Goal: Task Accomplishment & Management: Manage account settings

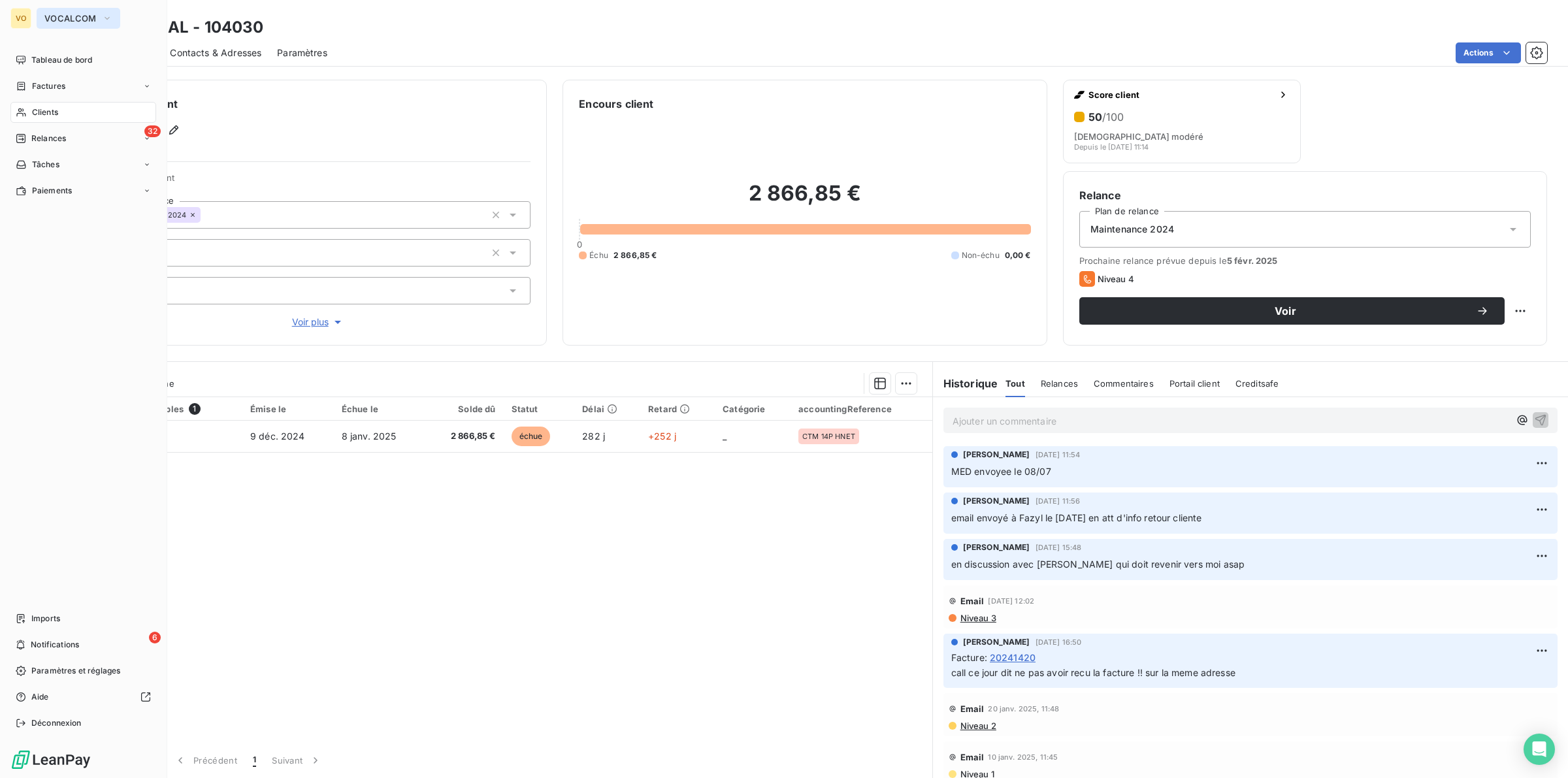
click at [98, 15] on button "VOCALCOM" at bounding box center [78, 18] width 83 height 21
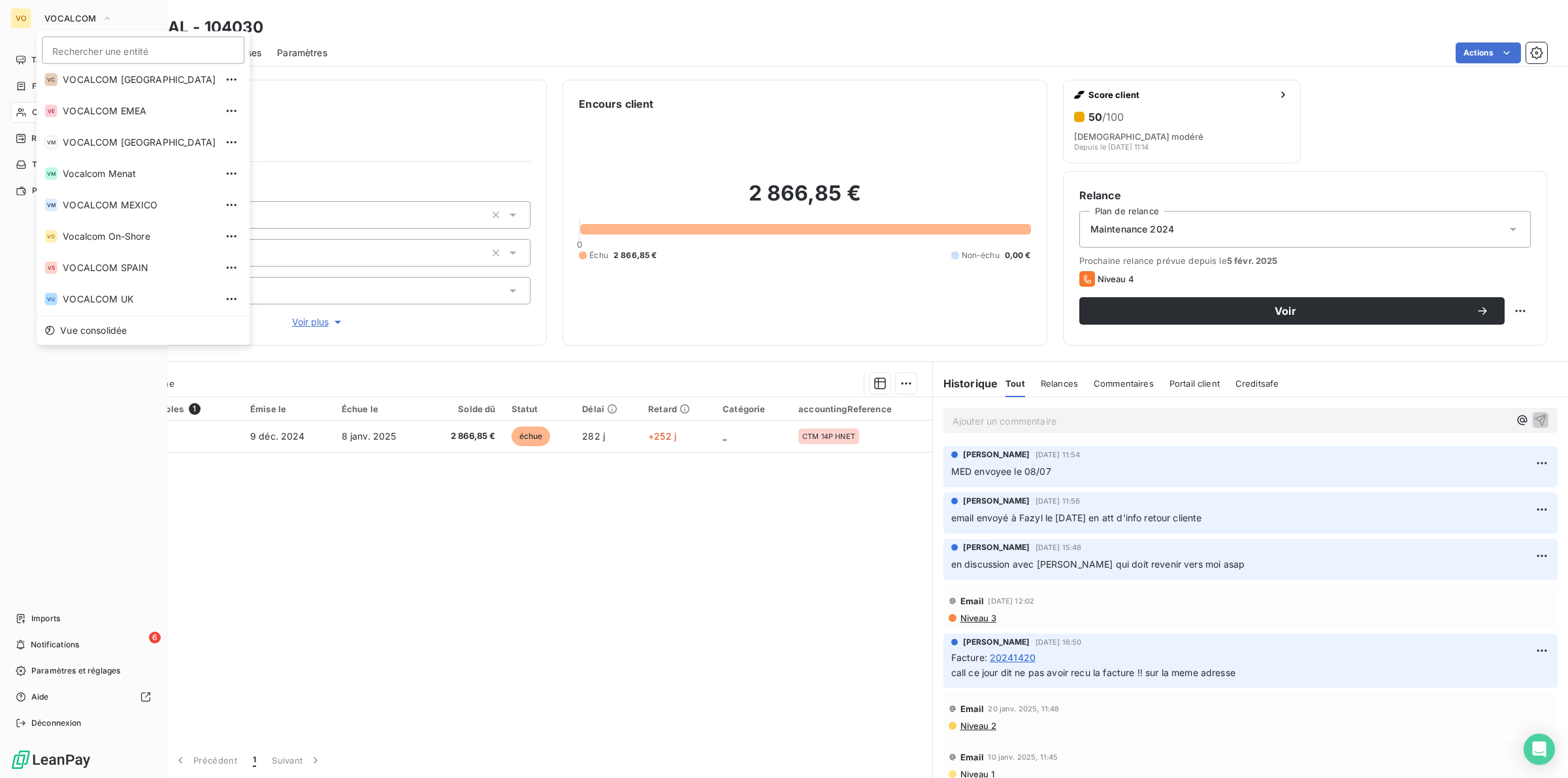
scroll to position [185, 0]
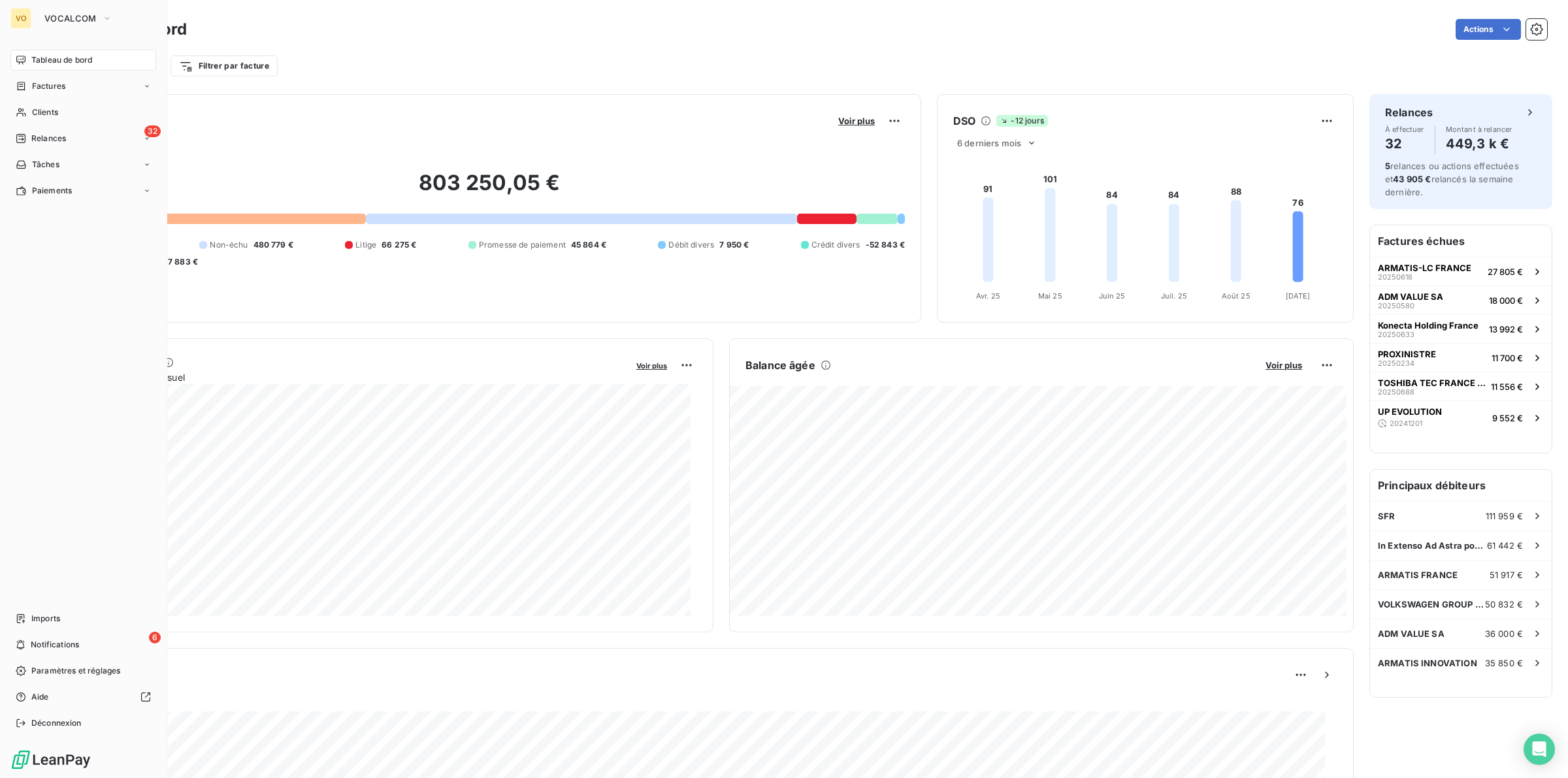
click at [90, 2] on div "VO VOCALCOM Tableau de bord Factures Clients 32 Relances Tâches Paiements Impor…" at bounding box center [83, 389] width 167 height 778
click at [87, 17] on span "VOCALCOM" at bounding box center [71, 18] width 53 height 11
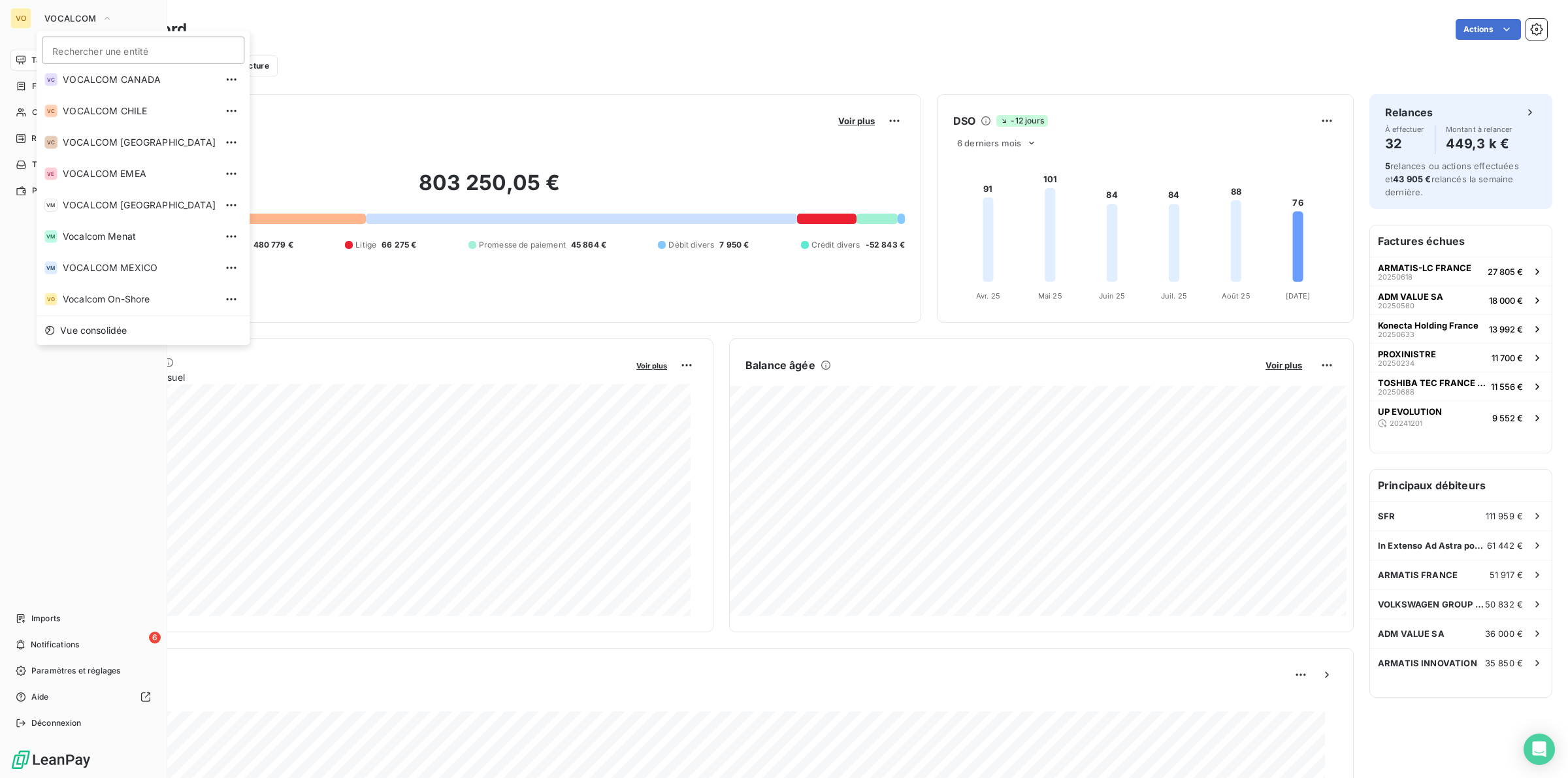
scroll to position [142, 0]
click at [116, 219] on span "Vocalcom Menat" at bounding box center [139, 224] width 153 height 13
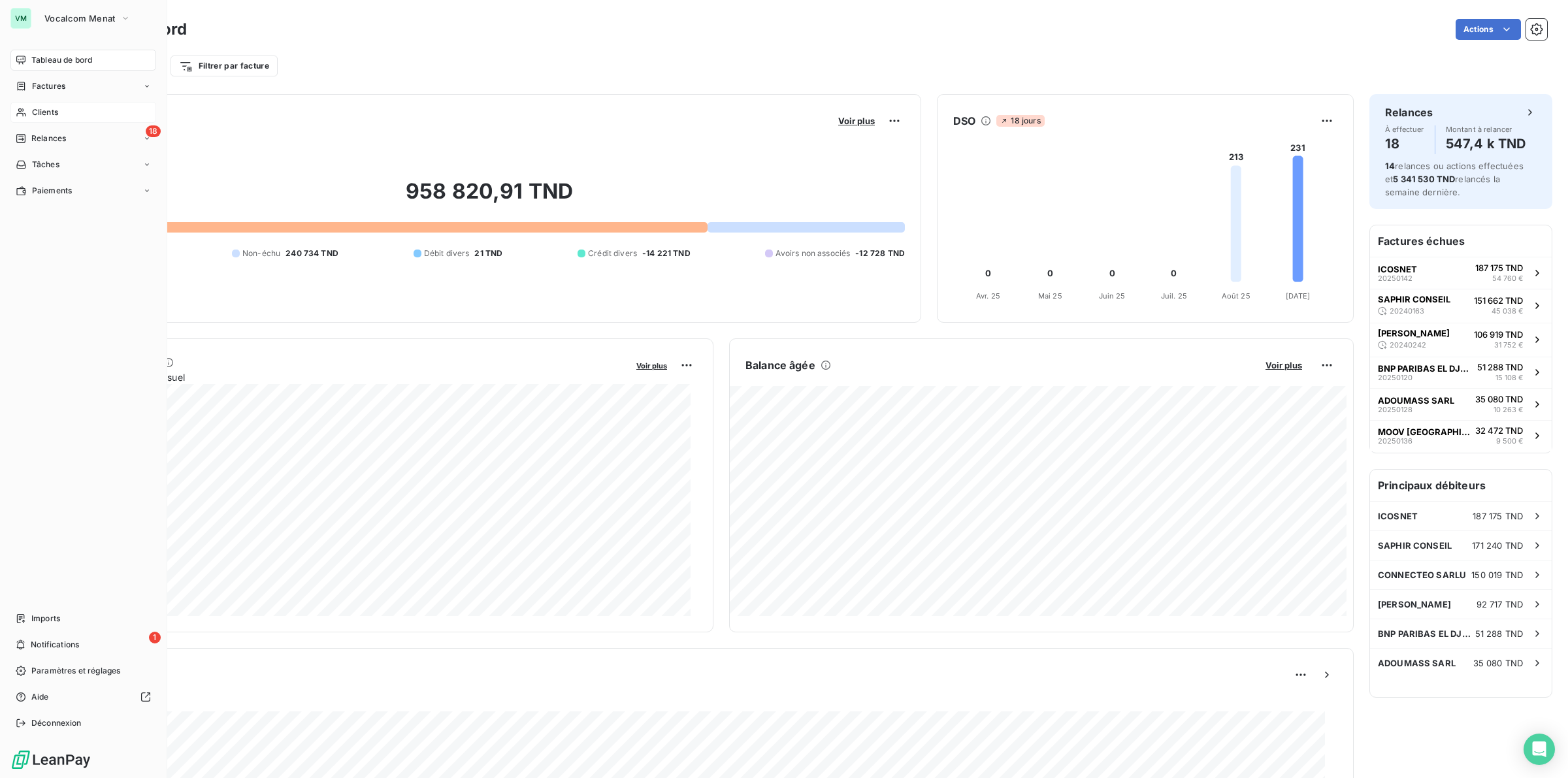
click at [46, 109] on span "Clients" at bounding box center [45, 112] width 26 height 11
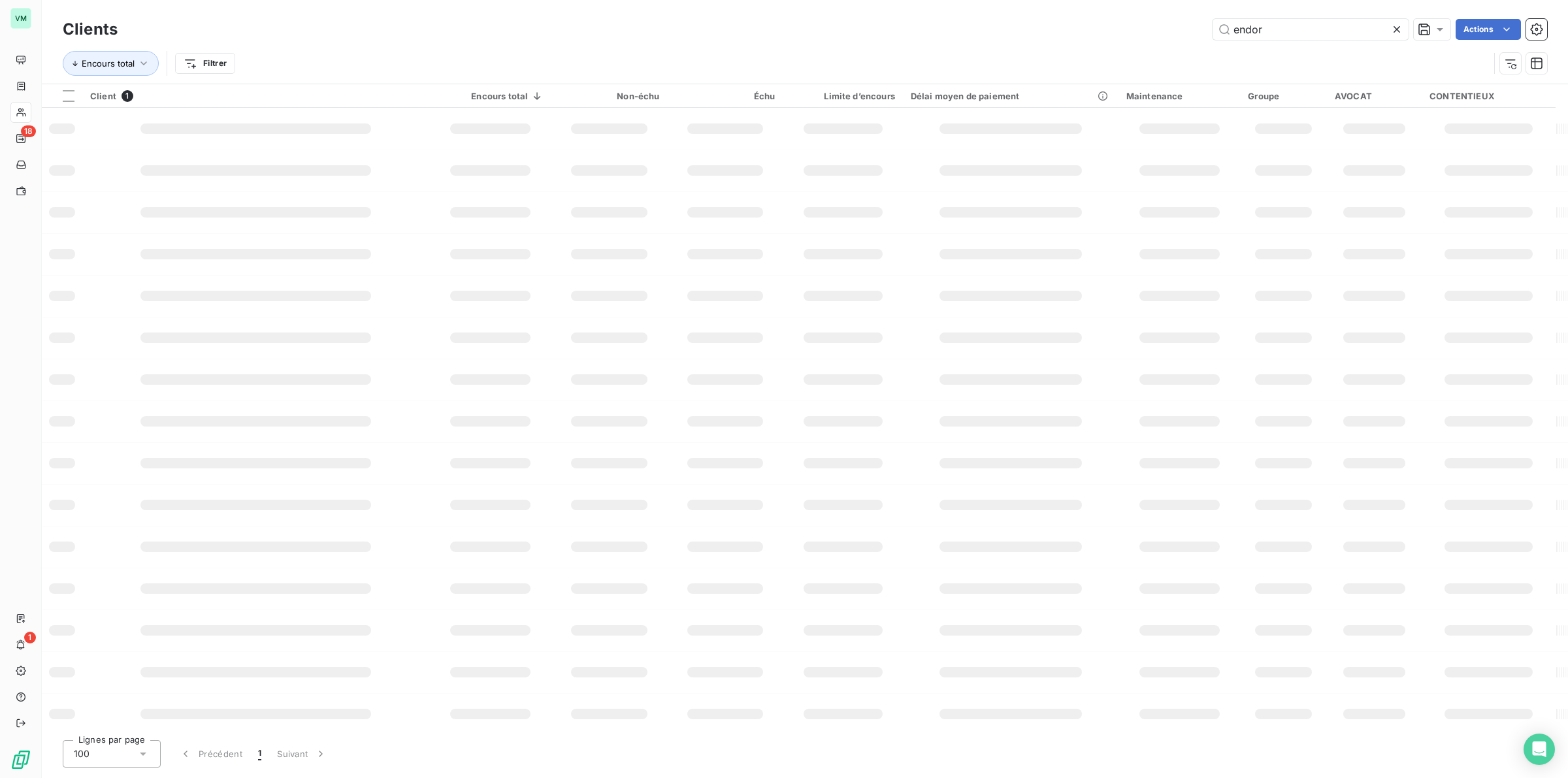
type input "biotrial"
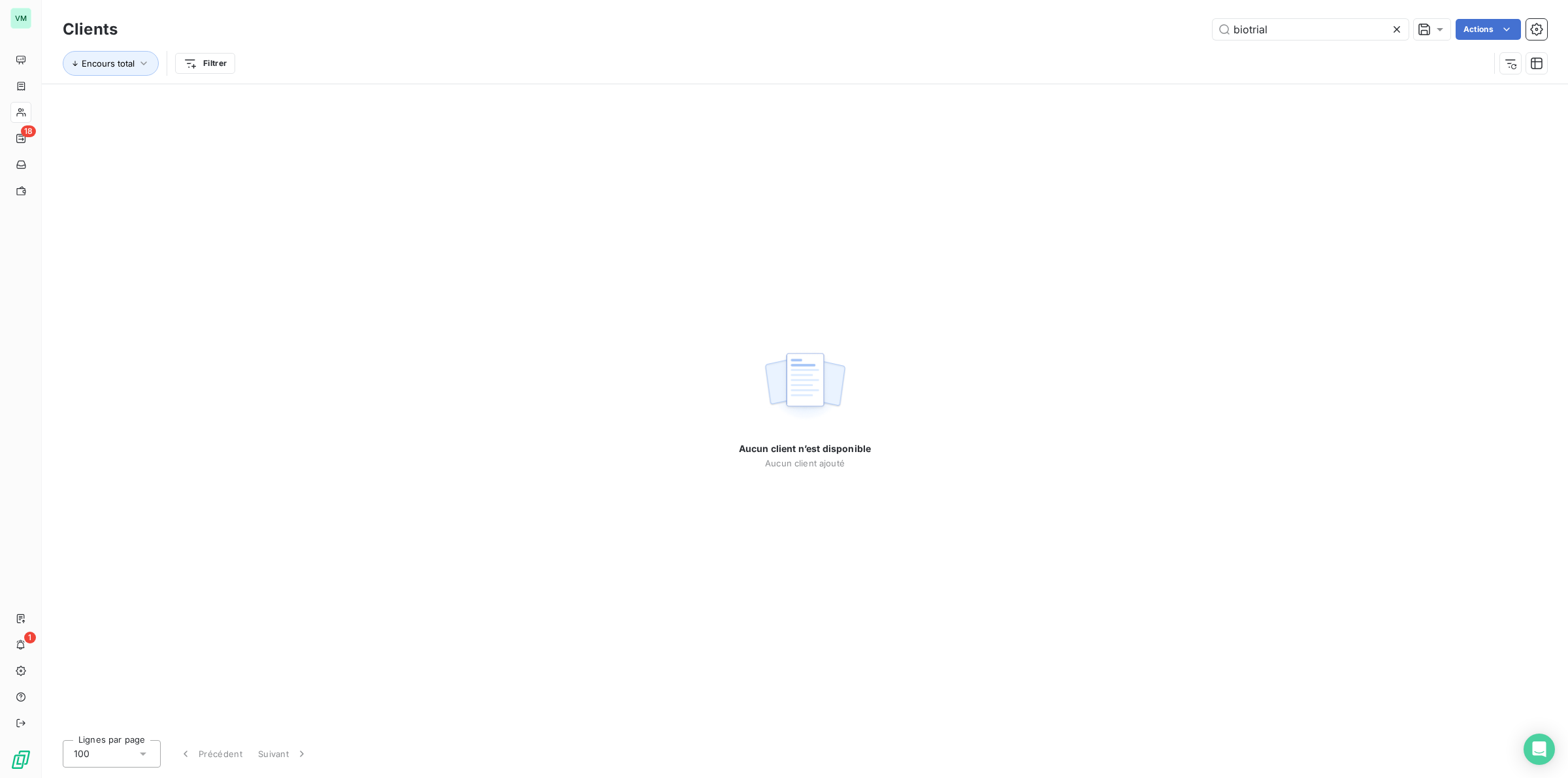
click at [1399, 26] on icon at bounding box center [1397, 29] width 13 height 13
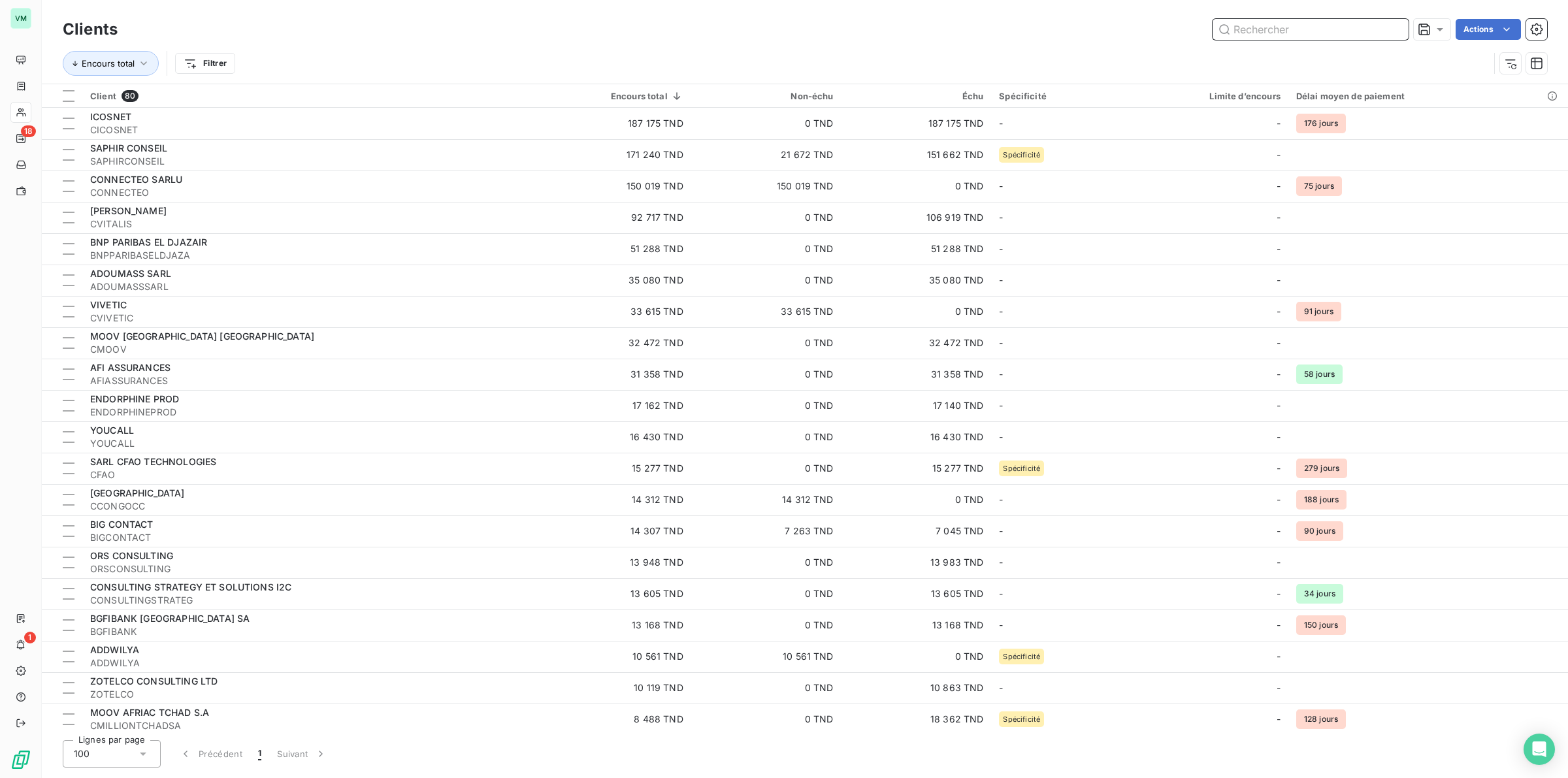
click at [1283, 32] on input "text" at bounding box center [1311, 30] width 196 height 21
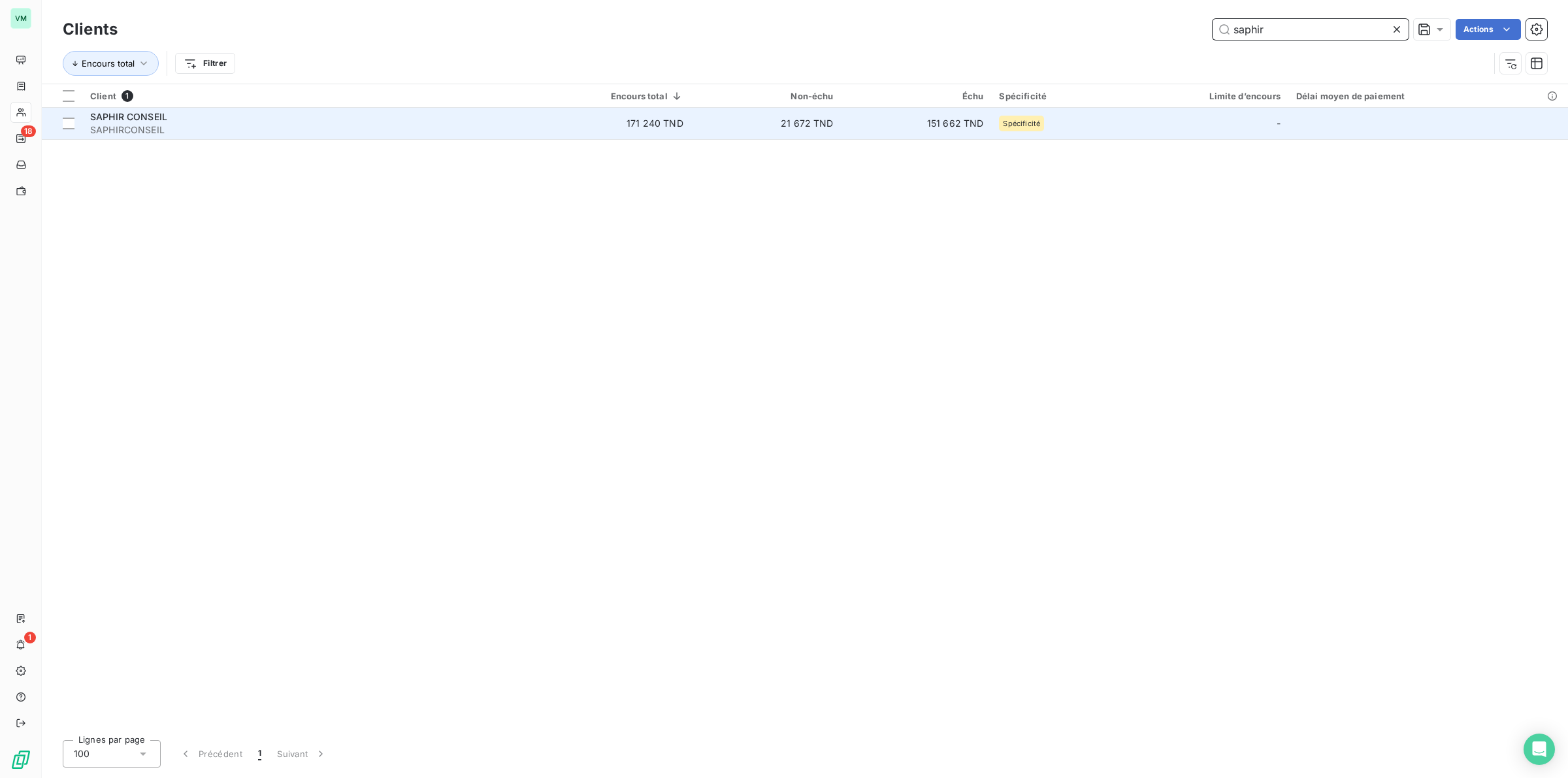
type input "saphir"
click at [185, 124] on span "SAPHIRCONSEIL" at bounding box center [307, 130] width 435 height 13
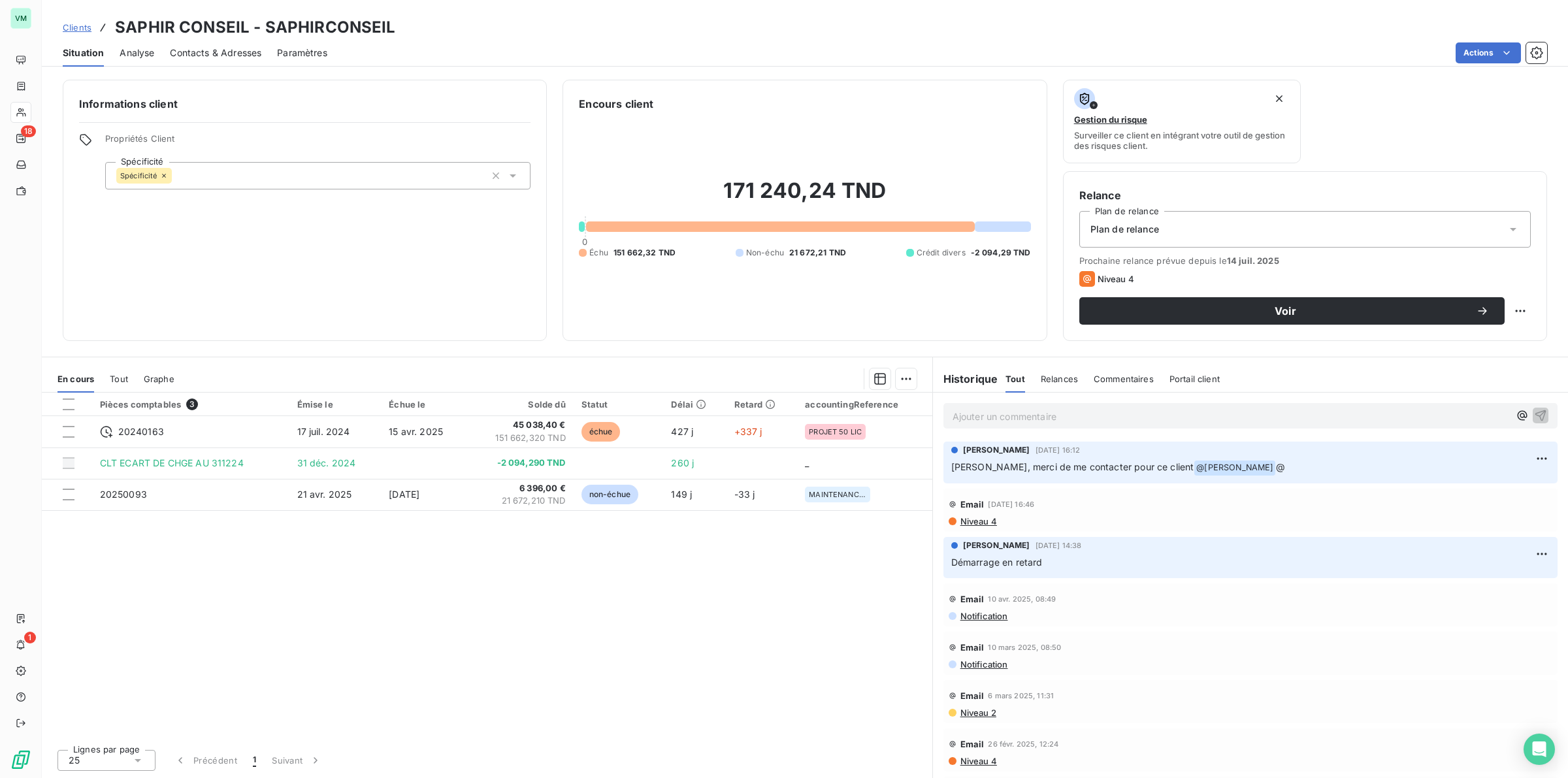
drag, startPoint x: 471, startPoint y: 578, endPoint x: 560, endPoint y: 583, distance: 89.1
click at [471, 577] on div "Pièces comptables 3 Émise le Échue le Solde dû Statut Délai Retard accountingRe…" at bounding box center [488, 565] width 891 height 346
click at [609, 586] on div "Pièces comptables 3 Émise le Échue le Solde dû Statut Délai Retard accountingRe…" at bounding box center [488, 565] width 891 height 346
click at [614, 634] on div "Pièces comptables 3 Émise le Échue le Solde dû Statut Délai Retard accountingRe…" at bounding box center [488, 565] width 891 height 346
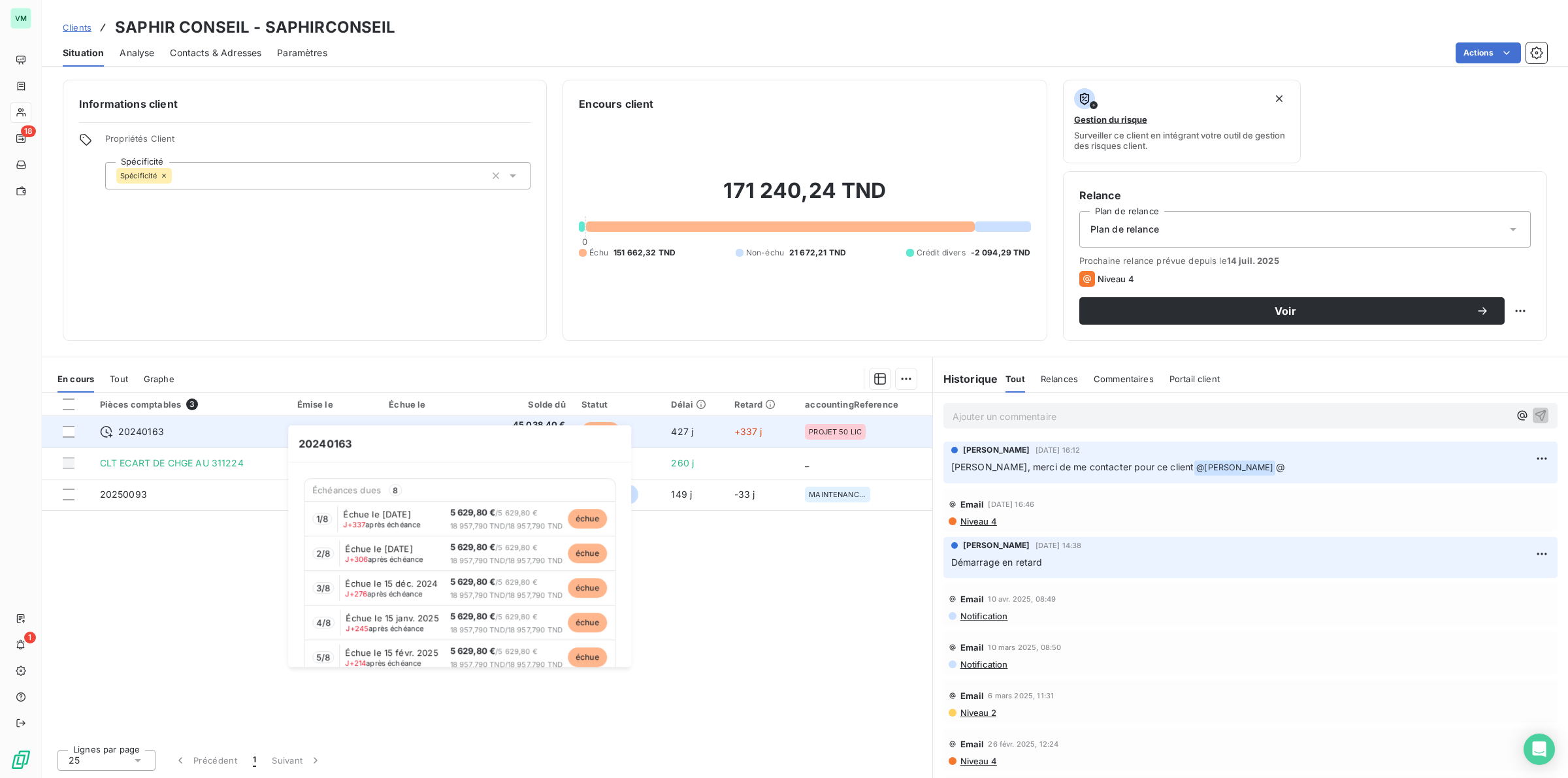
click at [108, 429] on icon at bounding box center [106, 431] width 13 height 13
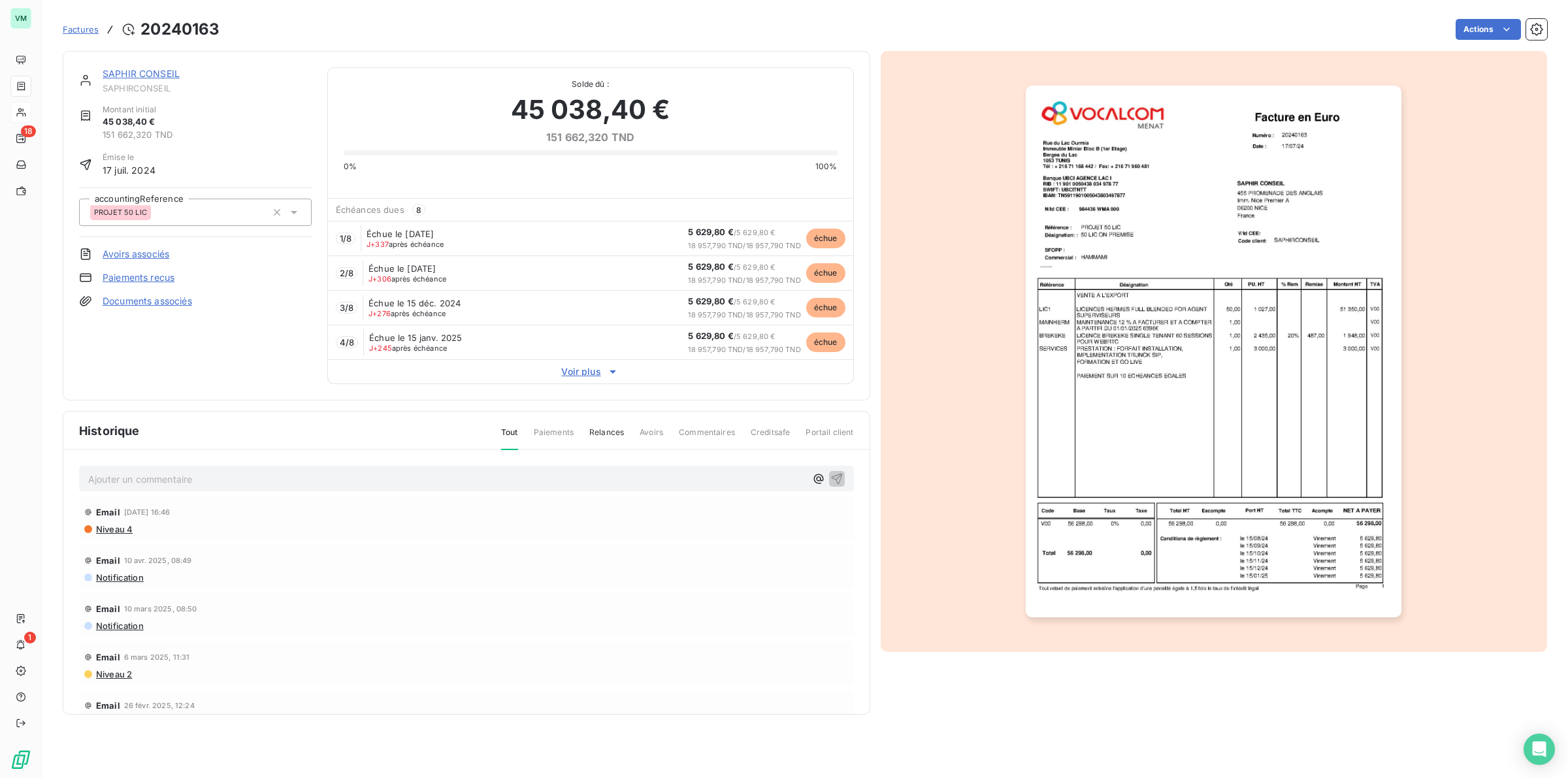
click at [578, 371] on span "Voir plus" at bounding box center [590, 371] width 525 height 13
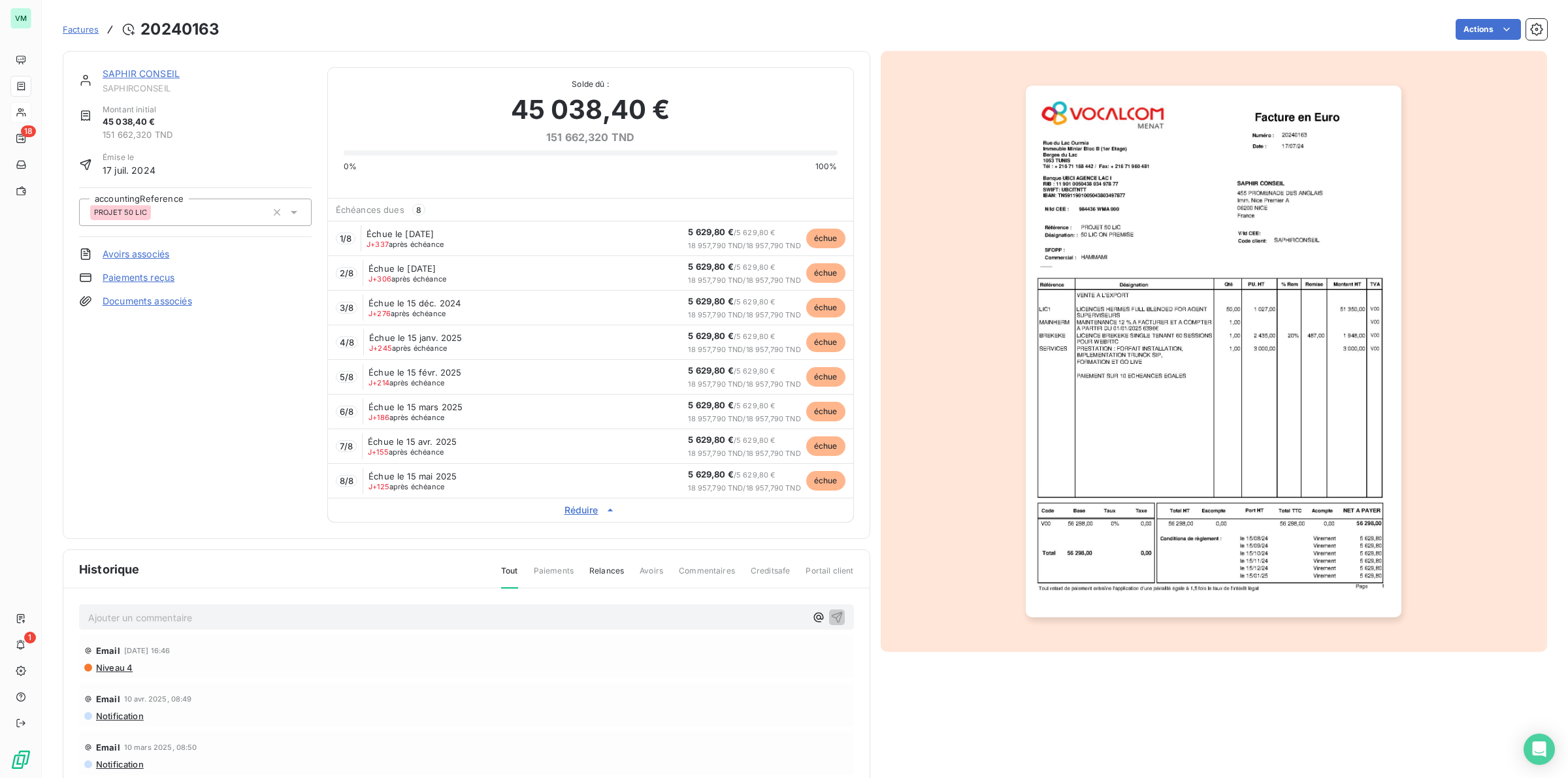
click at [1131, 402] on img "button" at bounding box center [1214, 351] width 376 height 532
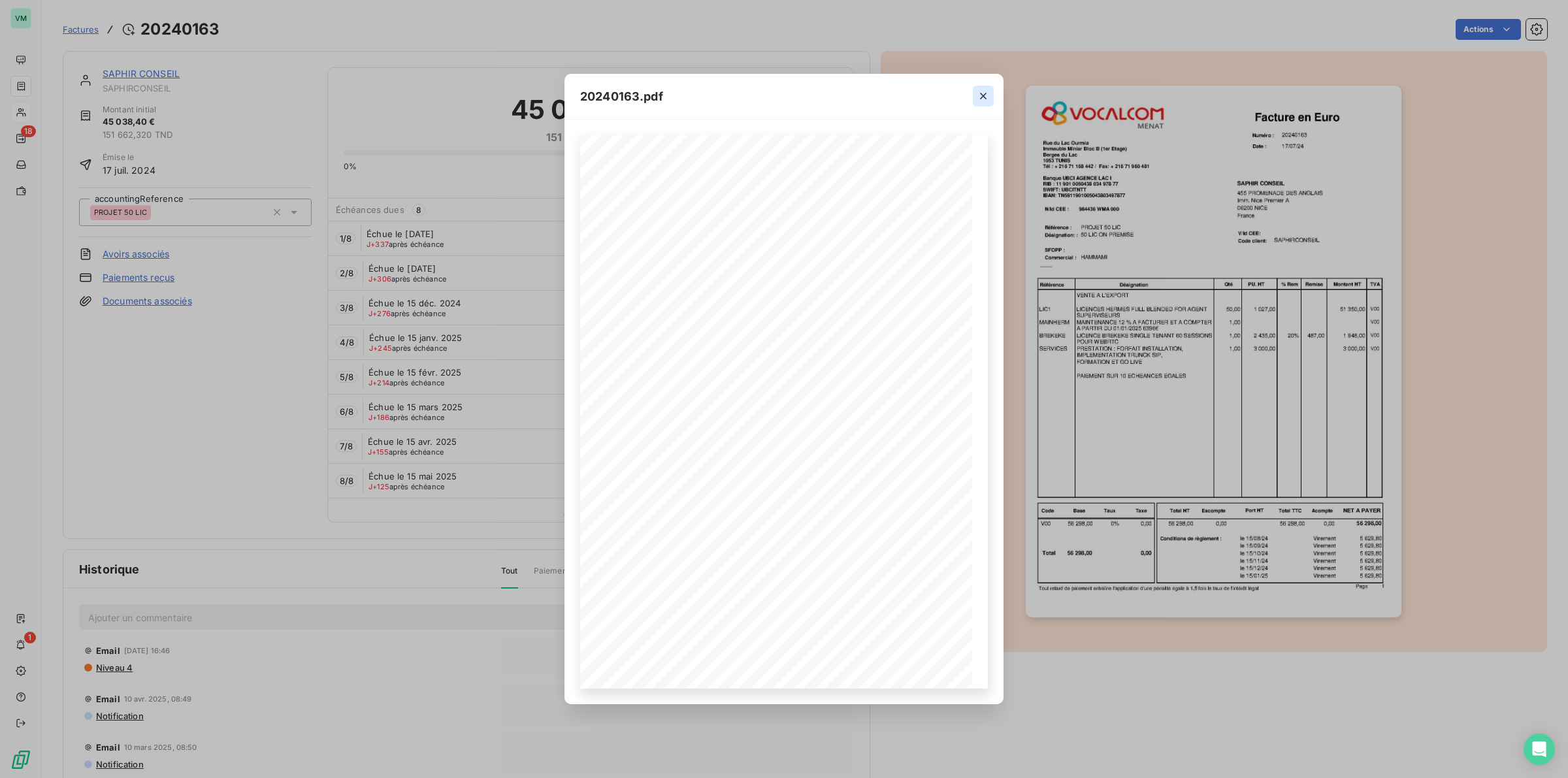
click at [984, 93] on icon "button" at bounding box center [983, 96] width 13 height 13
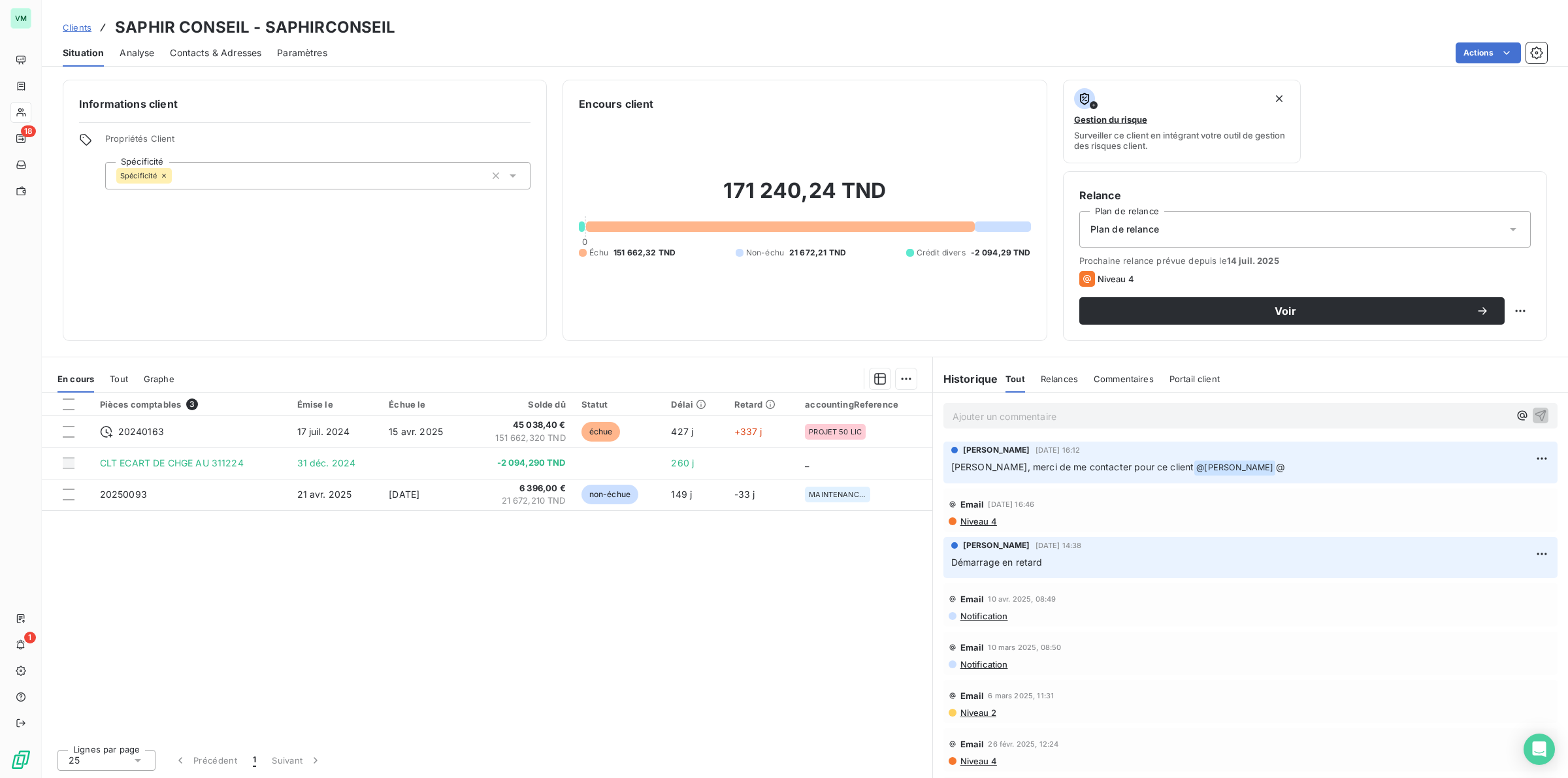
click at [462, 550] on div "Pièces comptables 3 Émise le Échue le Solde dû Statut Délai Retard accountingRe…" at bounding box center [488, 565] width 891 height 346
click at [641, 562] on div "Pièces comptables 3 Émise le Échue le Solde dû Statut Délai Retard accountingRe…" at bounding box center [488, 565] width 891 height 346
click at [625, 608] on div "Pièces comptables 3 Émise le Échue le Solde dû Statut Délai Retard accountingRe…" at bounding box center [488, 565] width 891 height 346
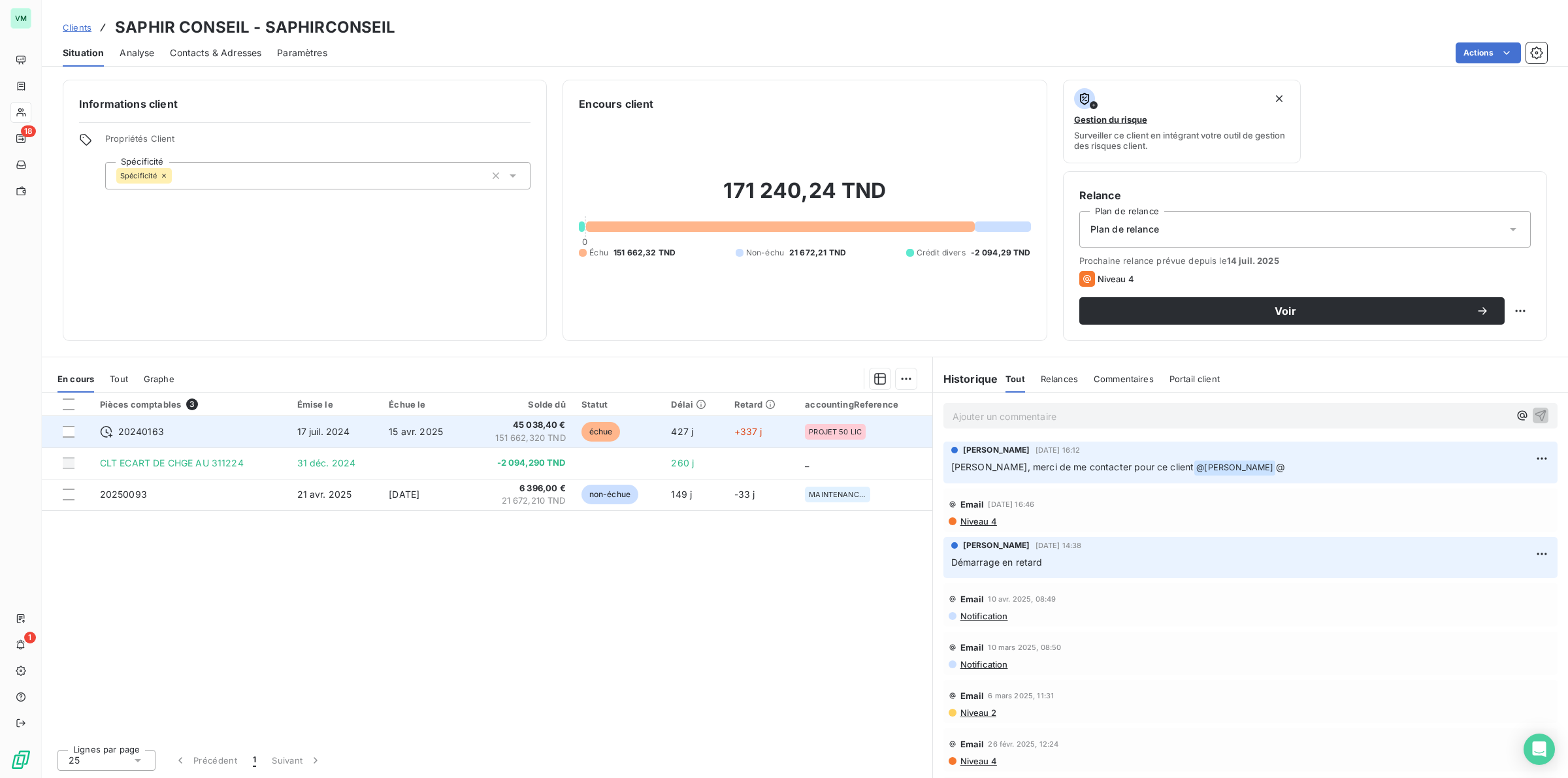
click at [517, 435] on span "151 662,320 TND" at bounding box center [520, 438] width 90 height 13
click at [547, 425] on span "45 038,40 €" at bounding box center [520, 425] width 90 height 13
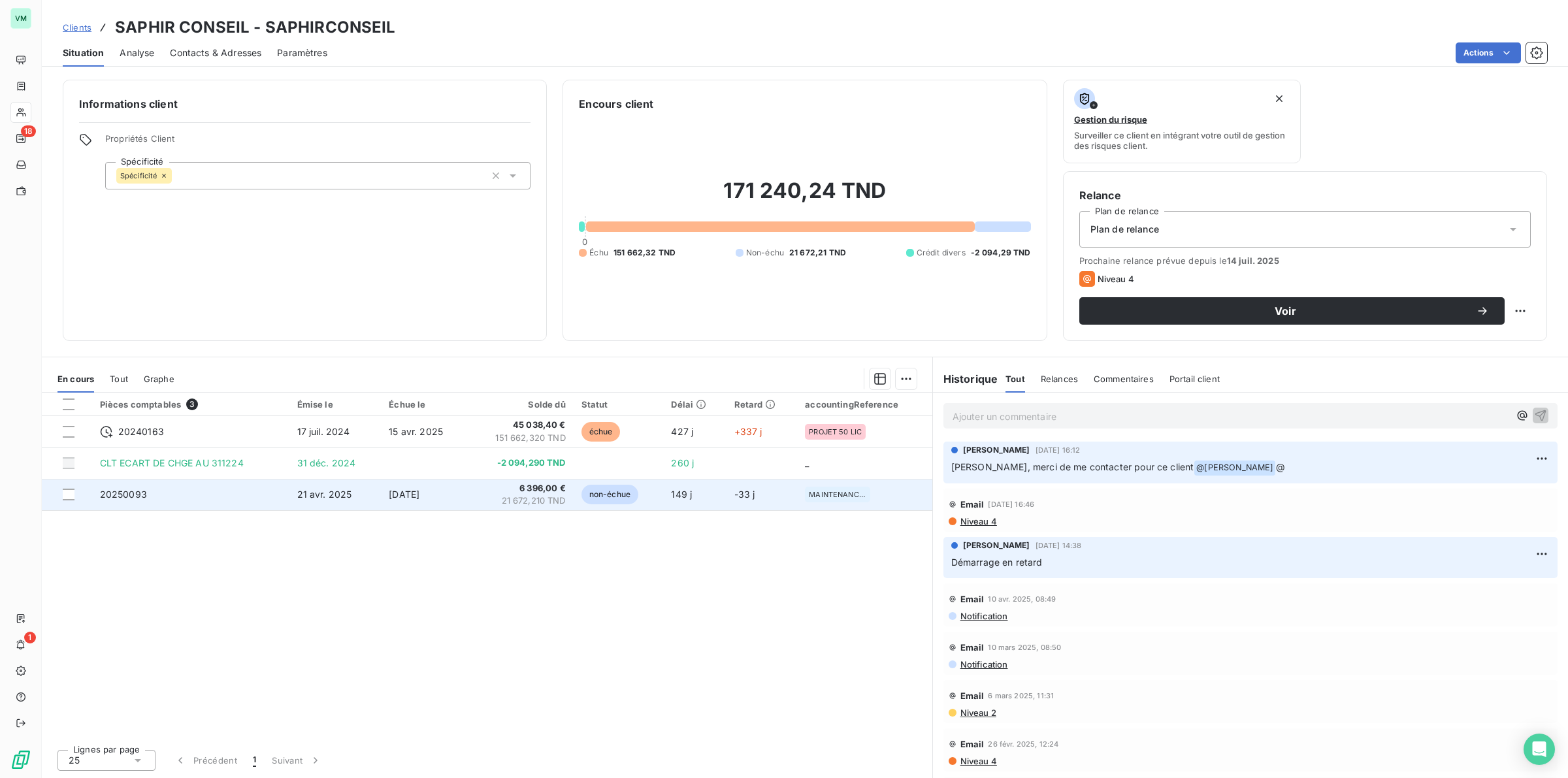
click at [417, 494] on span "[DATE]" at bounding box center [404, 493] width 31 height 11
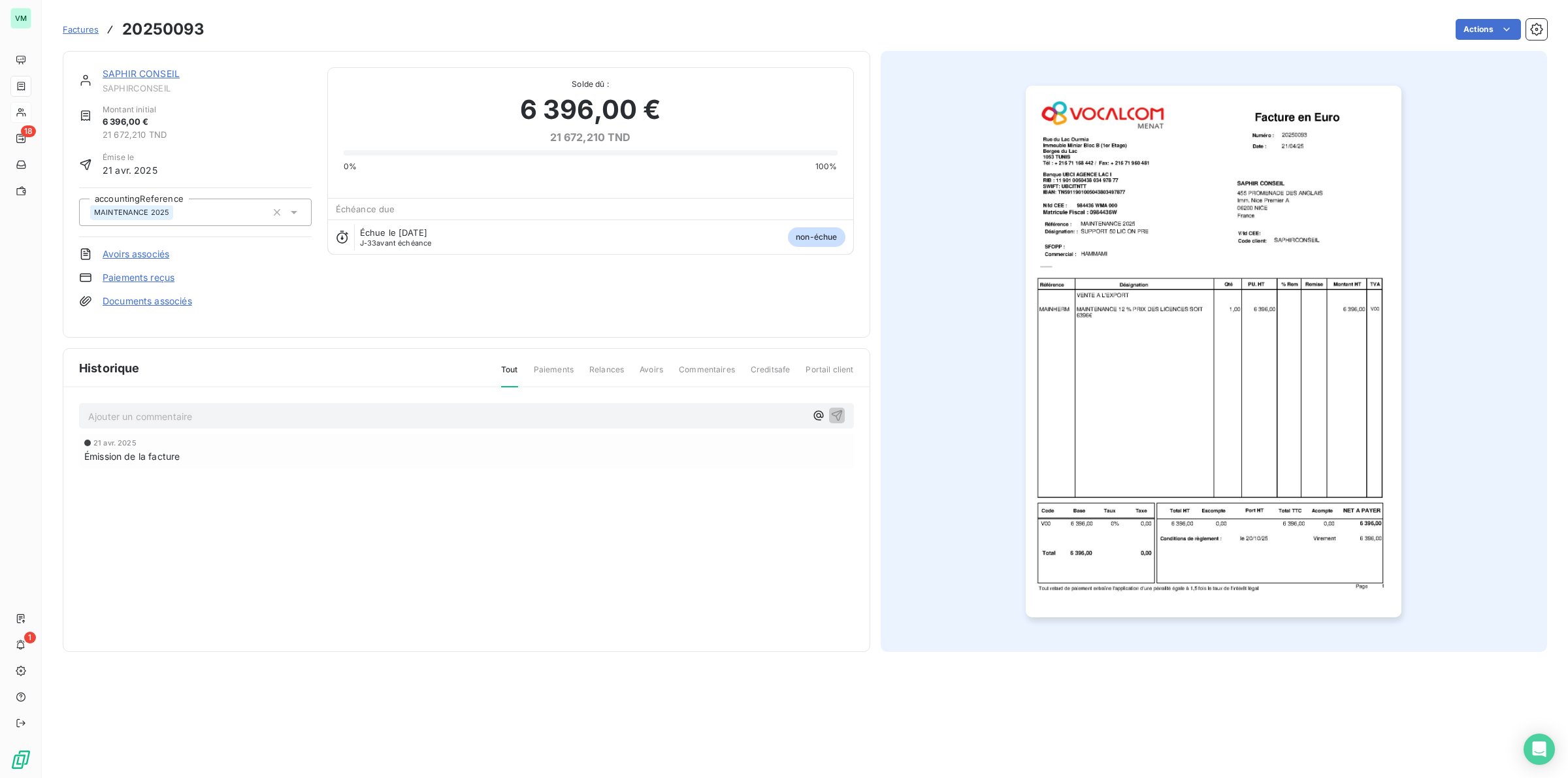
click at [1160, 374] on img "button" at bounding box center [1214, 351] width 376 height 532
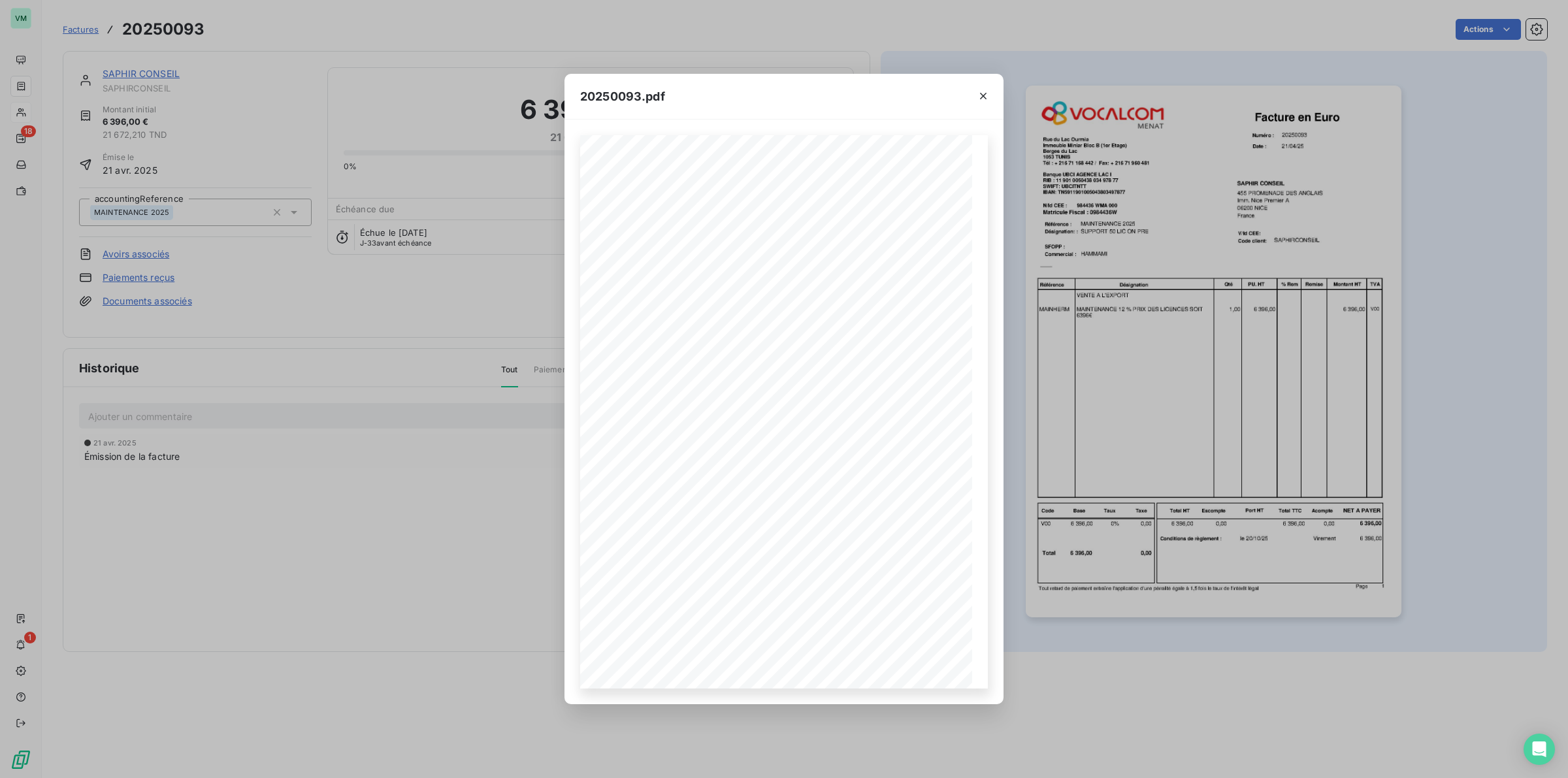
drag, startPoint x: 445, startPoint y: 589, endPoint x: 435, endPoint y: 572, distance: 19.7
click at [443, 589] on div "20250093.pdf Référence : Numéro : 20250093 [DATE] MAINTENANCE 2025 Date : SAPHI…" at bounding box center [784, 389] width 1568 height 778
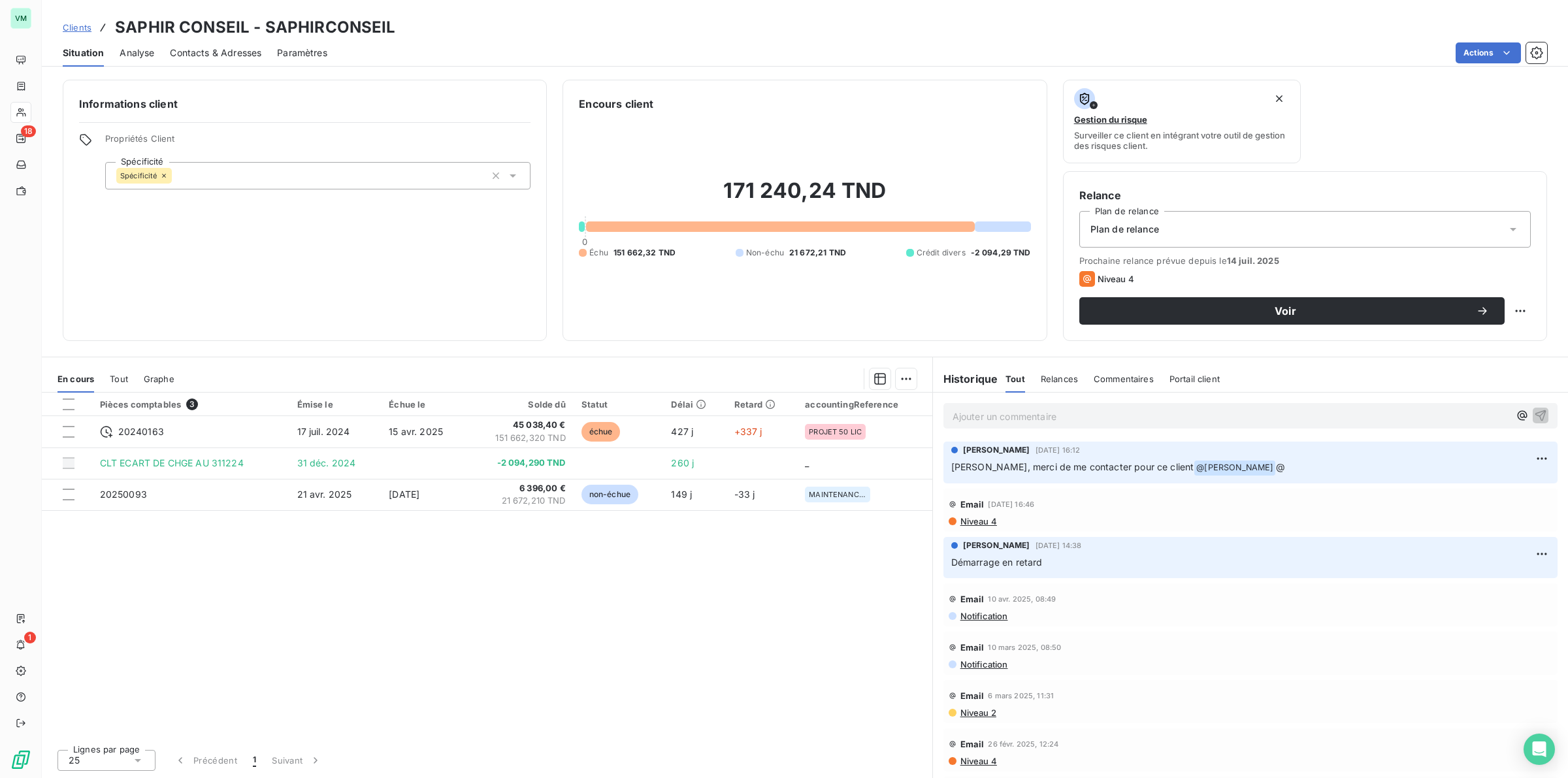
drag, startPoint x: 536, startPoint y: 534, endPoint x: 553, endPoint y: 524, distance: 19.7
click at [539, 534] on div "Pièces comptables 3 Émise le Échue le Solde dû Statut Délai Retard accountingRe…" at bounding box center [488, 565] width 891 height 346
click at [1138, 642] on div "Email [DATE] 08:50" at bounding box center [1250, 647] width 603 height 21
click at [496, 622] on div "Pièces comptables 3 Émise le Échue le Solde dû Statut Délai Retard accountingRe…" at bounding box center [488, 565] width 891 height 346
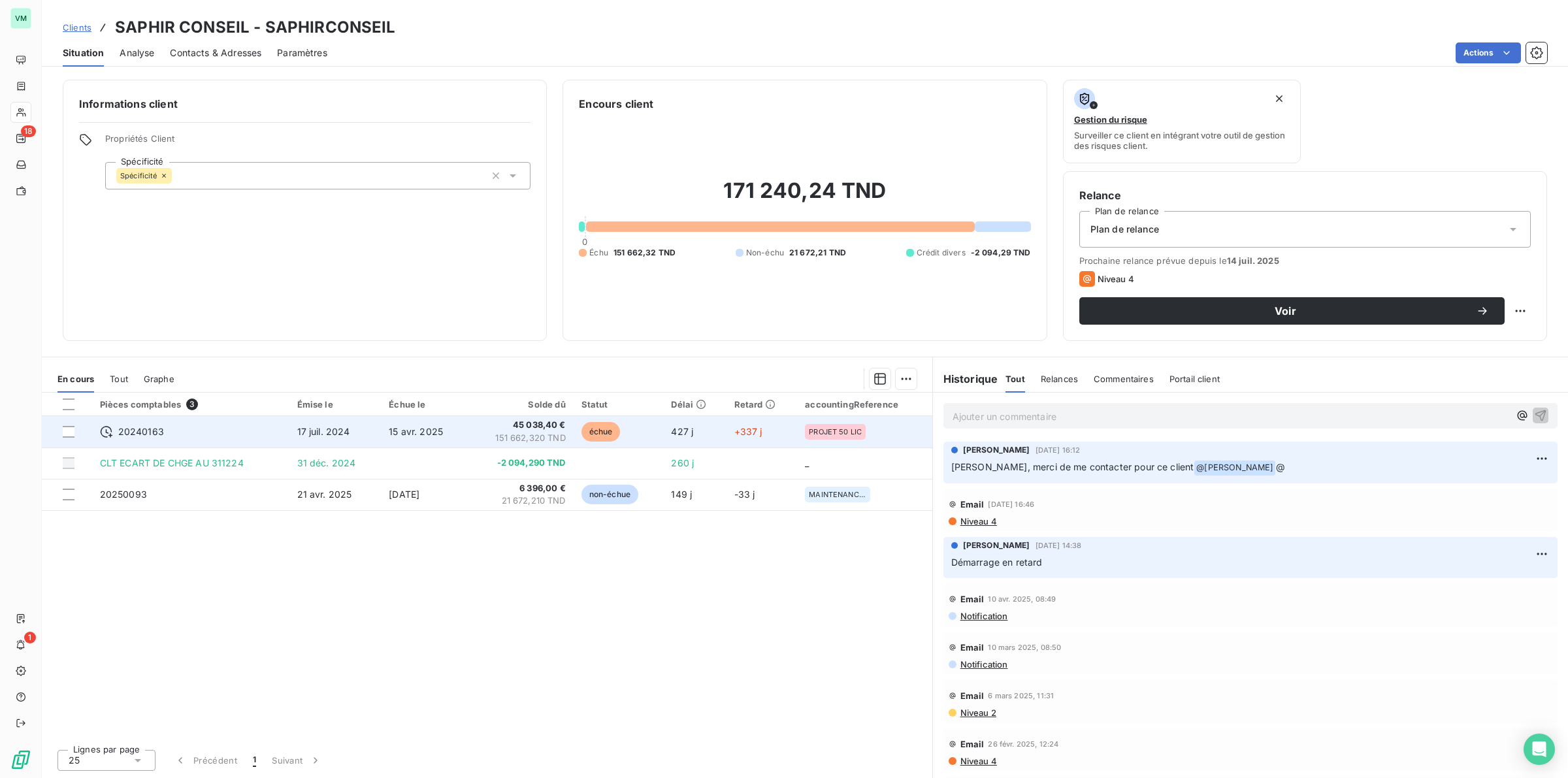
click at [198, 436] on div "20240163" at bounding box center [191, 431] width 182 height 13
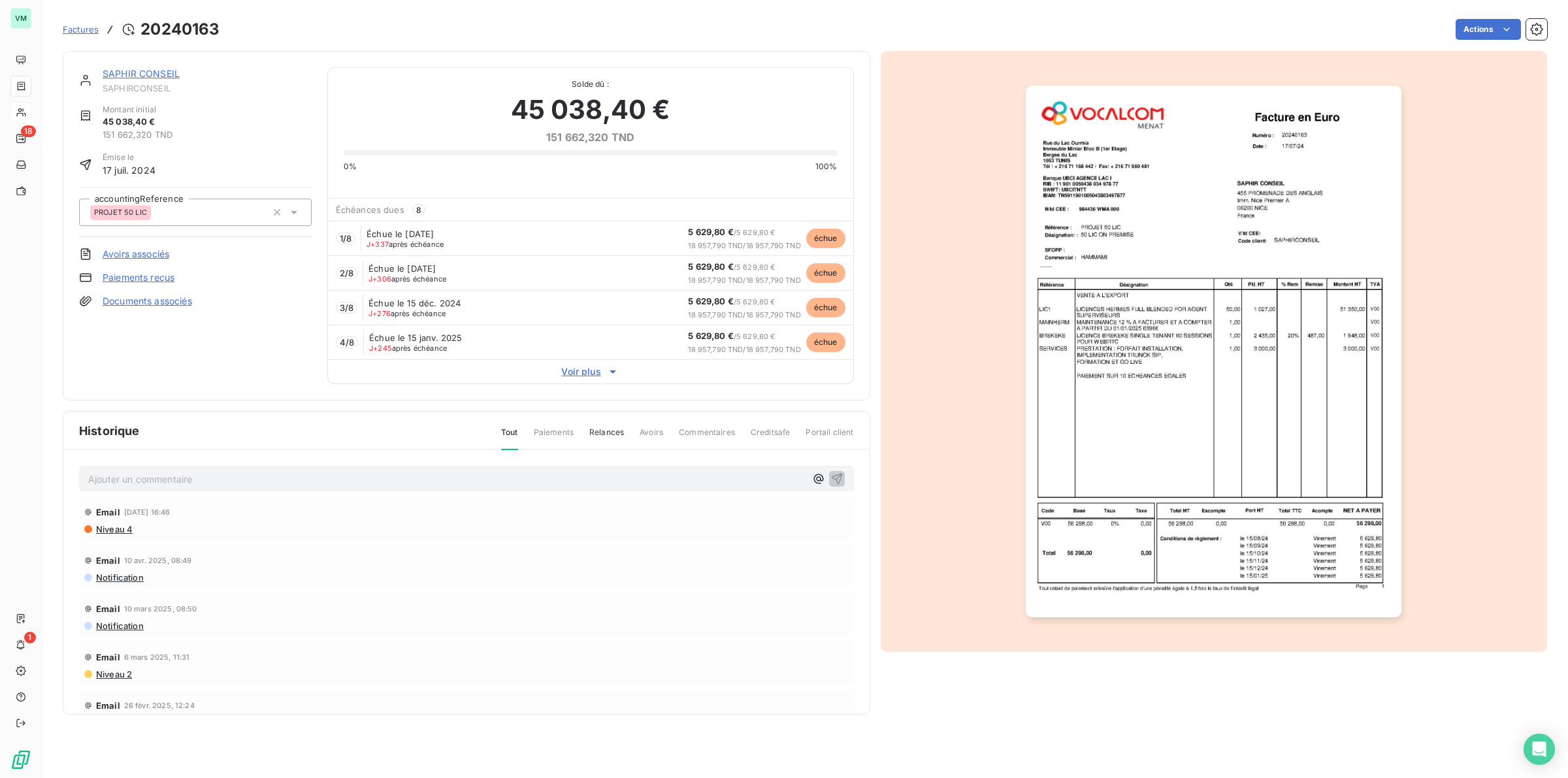
click at [1178, 386] on img "button" at bounding box center [1214, 351] width 376 height 532
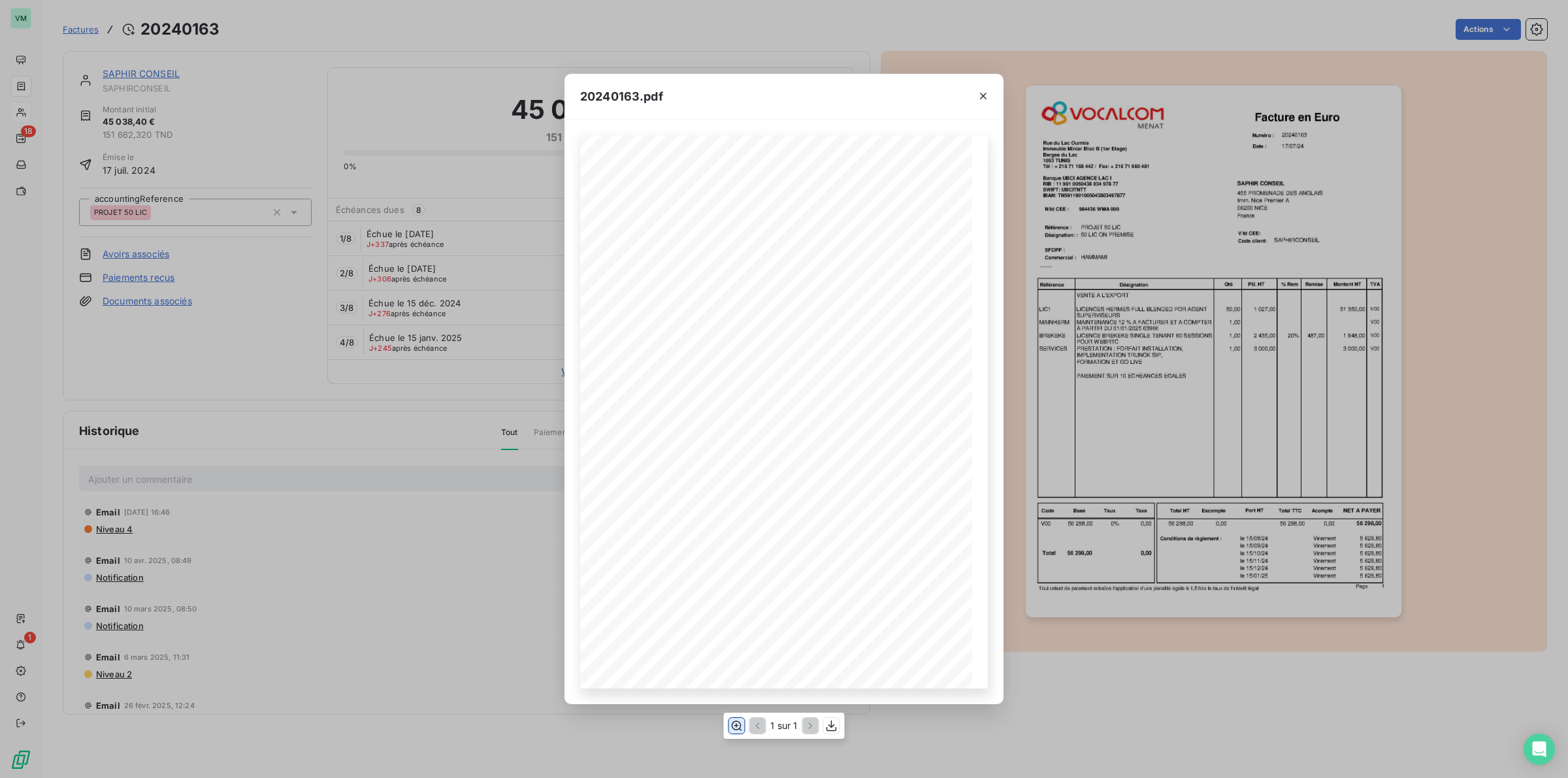
click at [736, 726] on icon "button" at bounding box center [736, 725] width 13 height 13
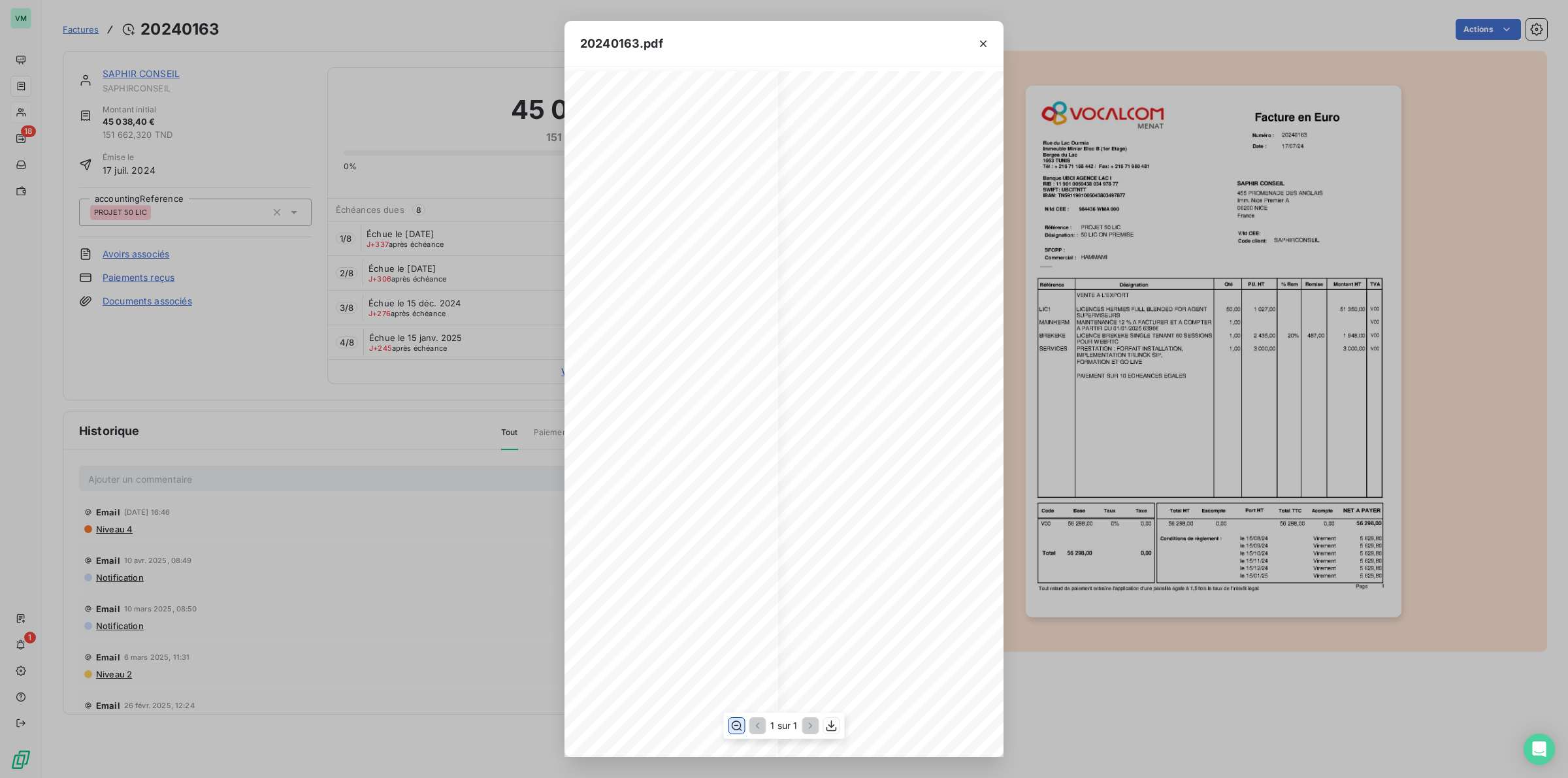
scroll to position [0, 210]
click at [399, 522] on div "20240163.pdf Référence : Numéro : 20240163 [DATE] PROJET 50 LIC Date : SAPHIR C…" at bounding box center [784, 389] width 1568 height 778
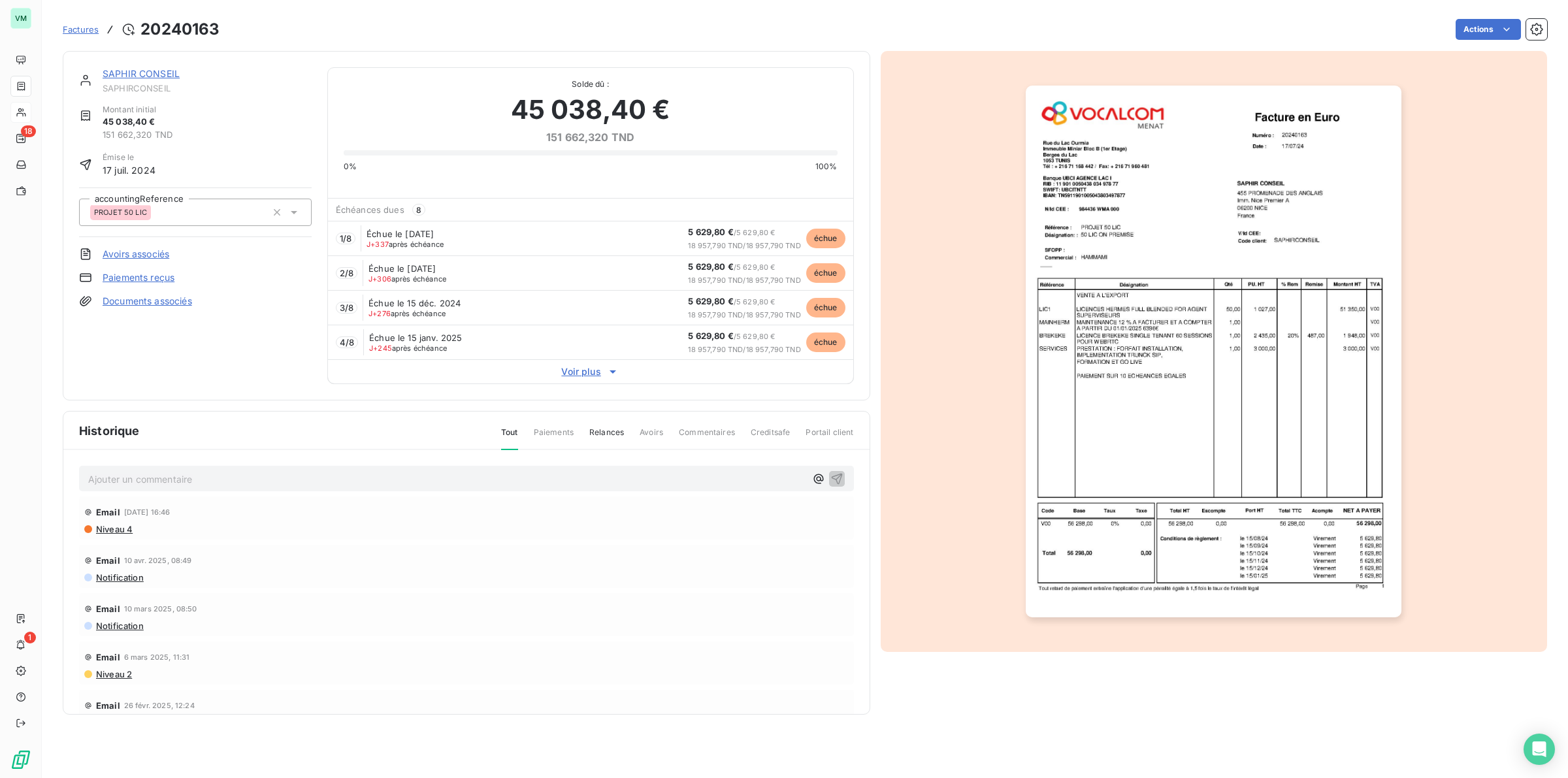
click at [592, 373] on span "Voir plus" at bounding box center [590, 371] width 525 height 13
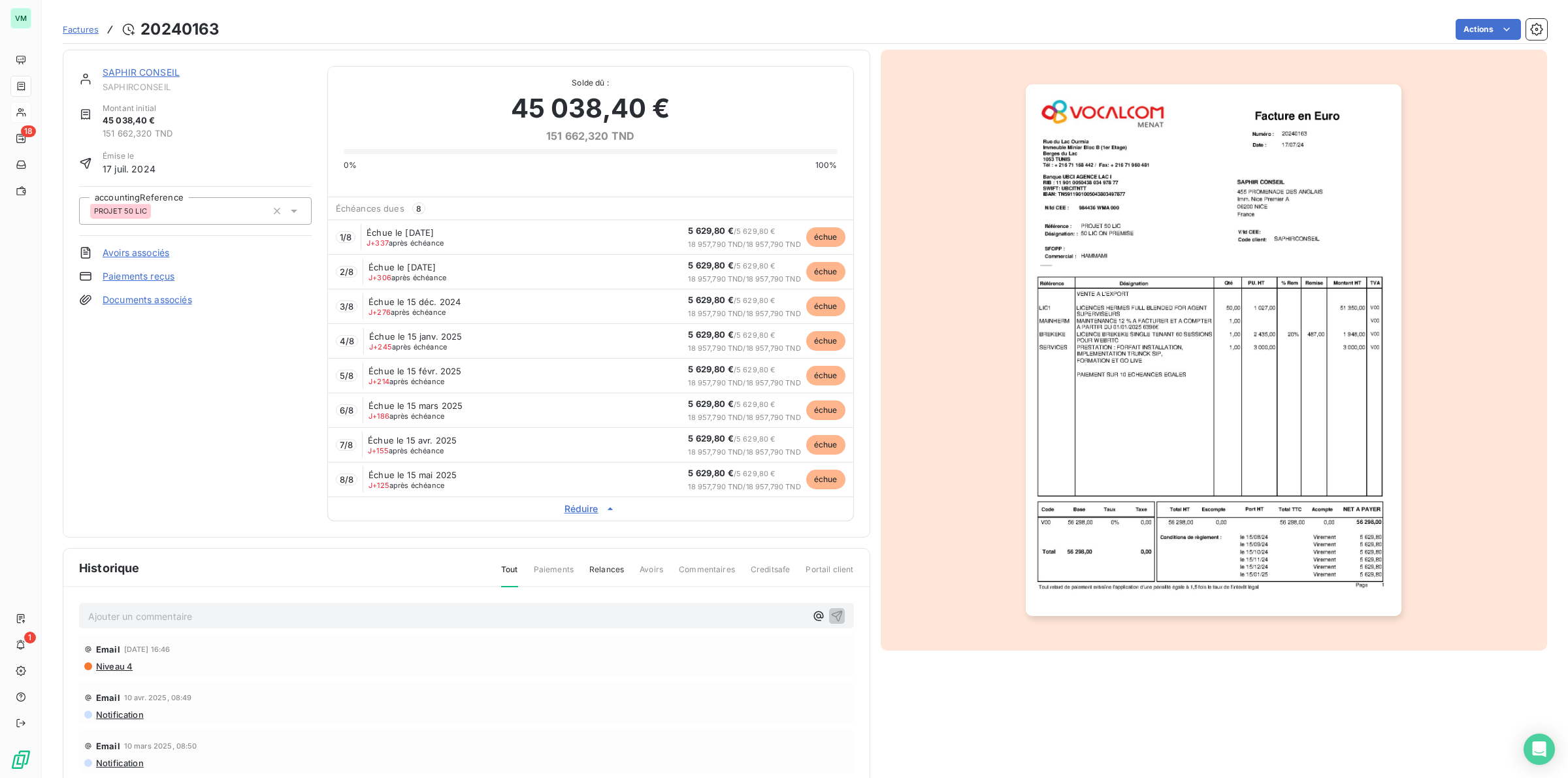
scroll to position [0, 0]
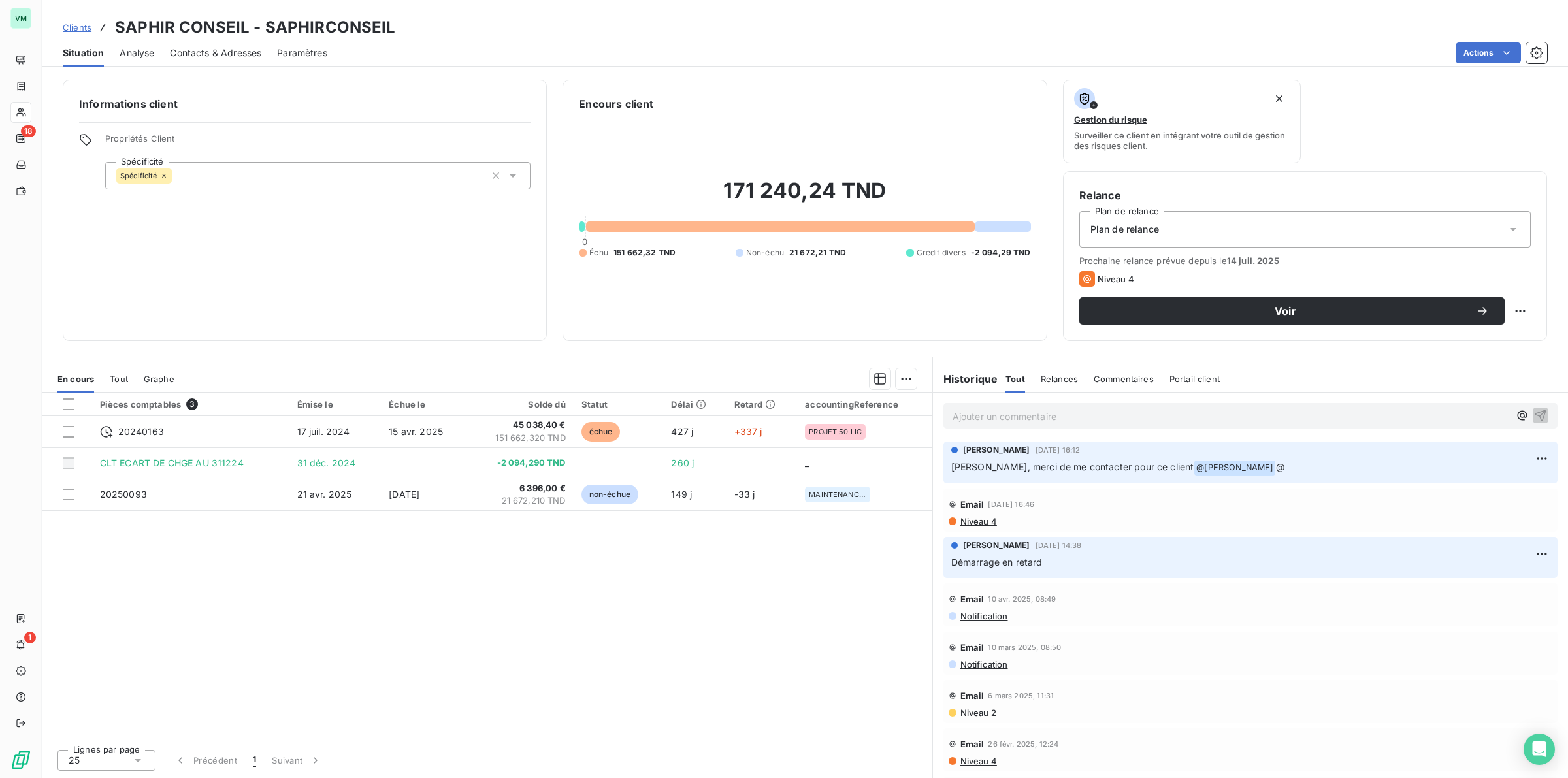
click at [600, 588] on div "Pièces comptables 3 Émise le Échue le Solde dû Statut Délai Retard accountingRe…" at bounding box center [488, 565] width 891 height 346
click at [690, 585] on div "Pièces comptables 3 Émise le Échue le Solde dû Statut Délai Retard accountingRe…" at bounding box center [488, 565] width 891 height 346
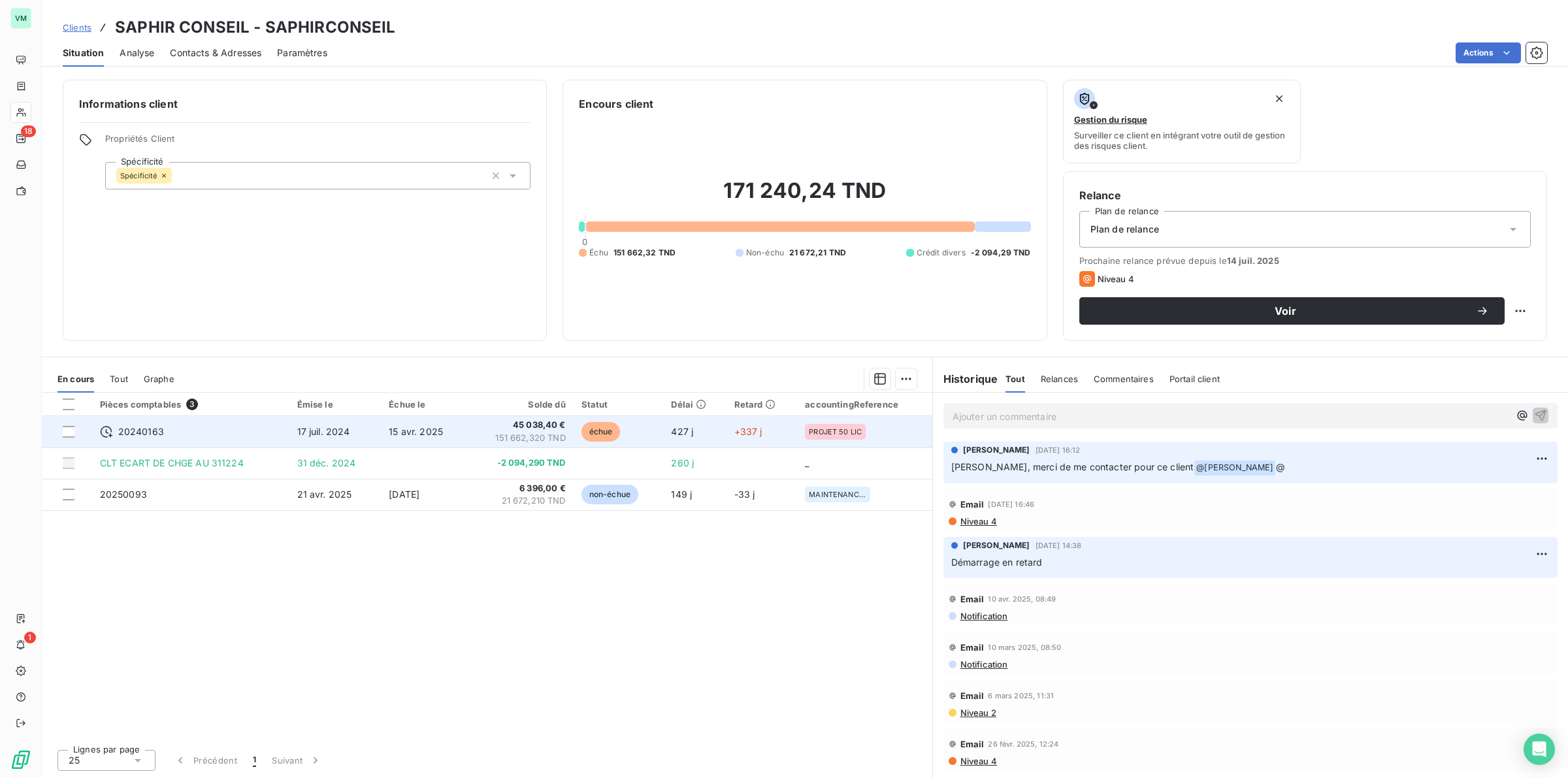
click at [507, 436] on span "151 662,320 TND" at bounding box center [520, 438] width 90 height 13
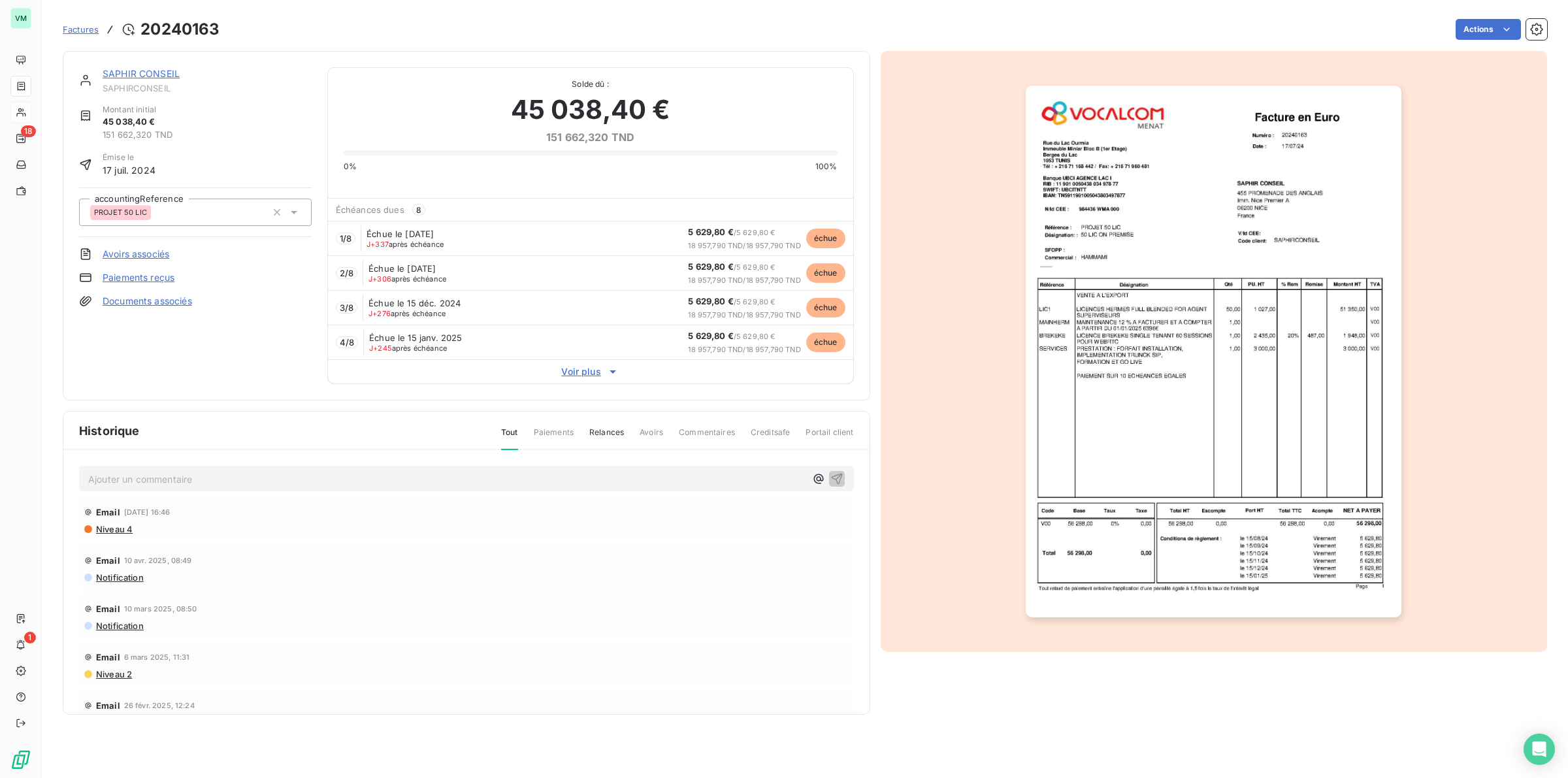
click at [583, 368] on span "Voir plus" at bounding box center [590, 371] width 525 height 13
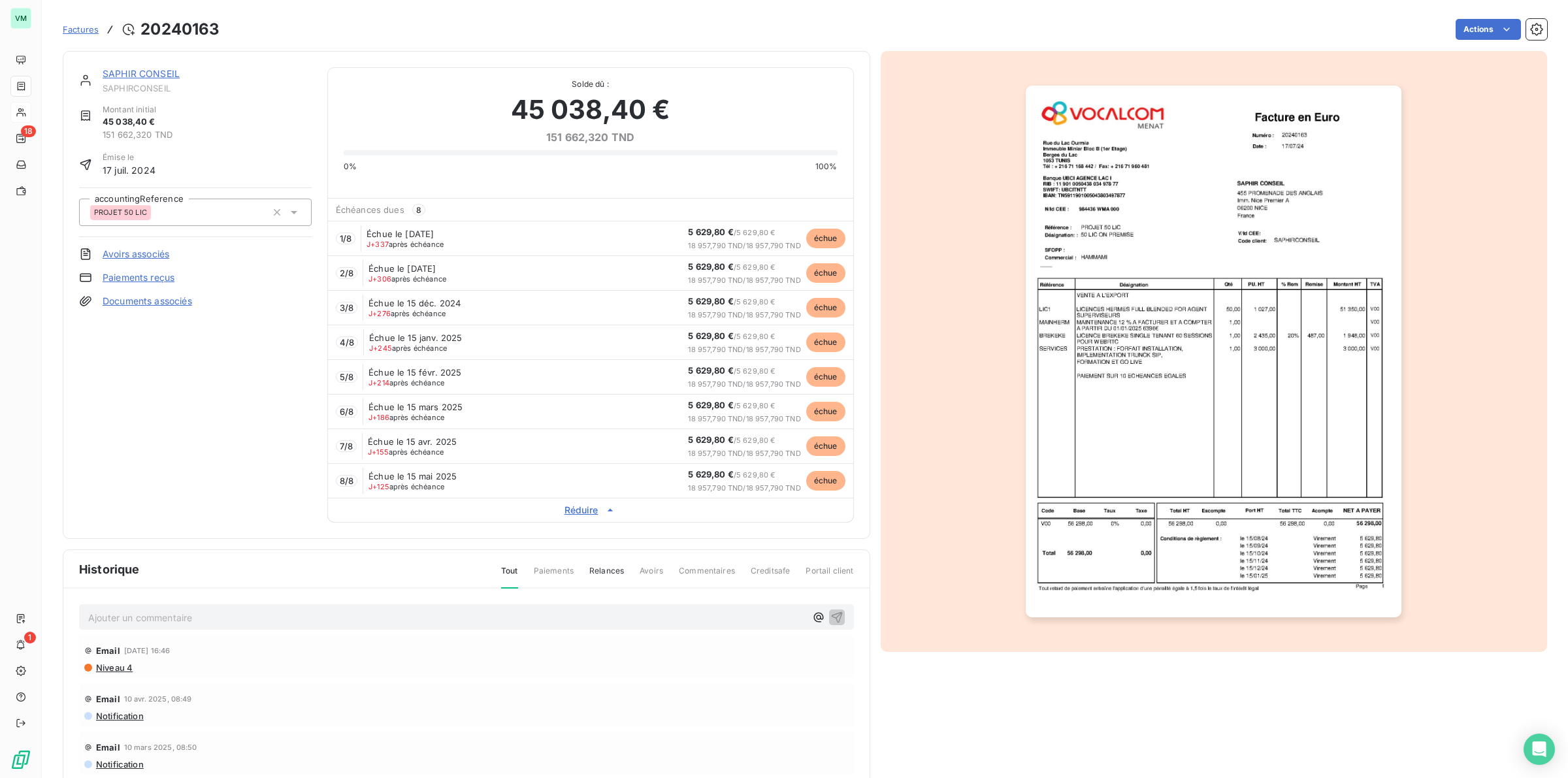
click at [1249, 324] on img "button" at bounding box center [1214, 351] width 376 height 532
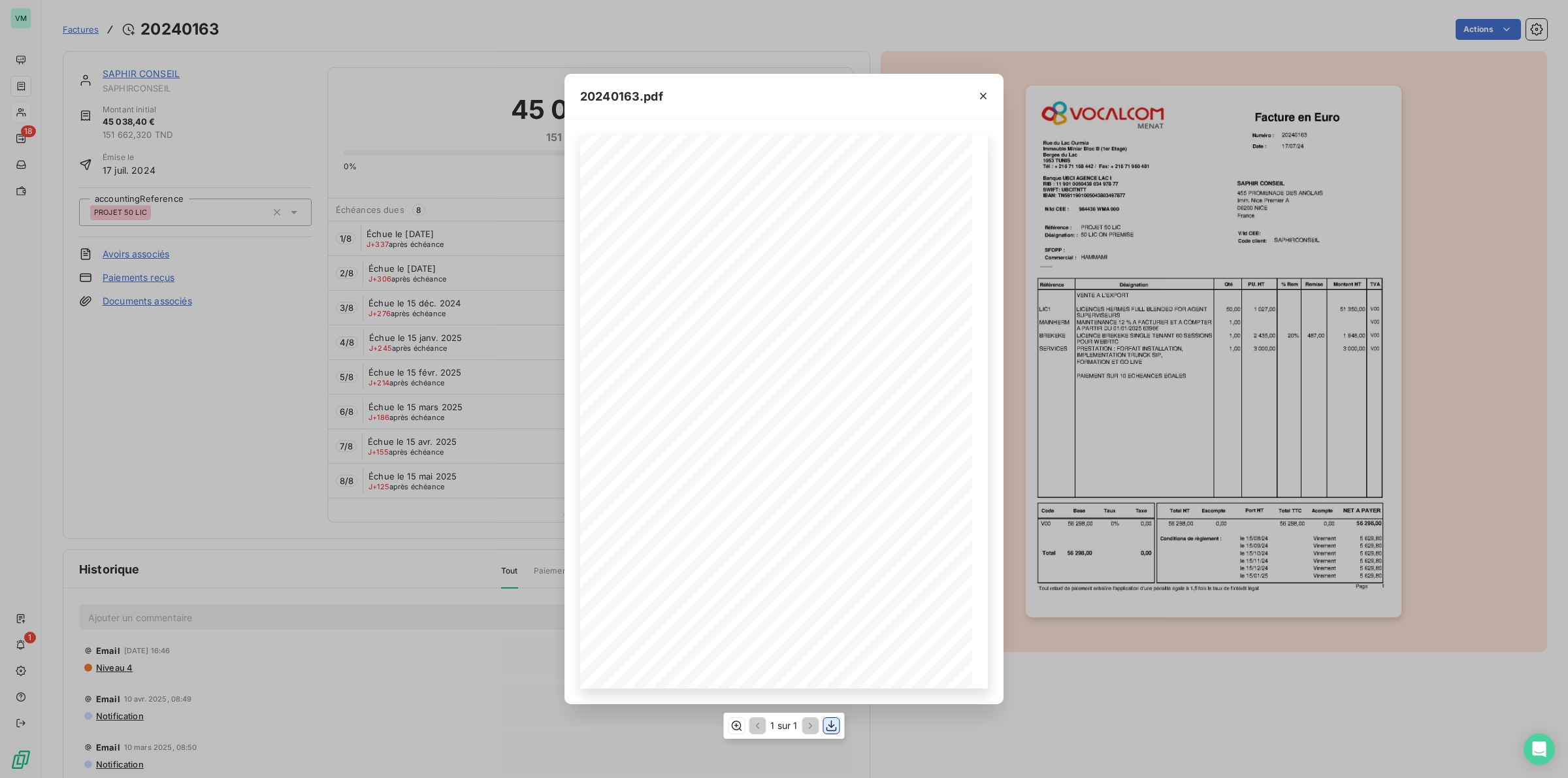
click at [833, 725] on icon "button" at bounding box center [832, 726] width 11 height 11
click at [831, 724] on icon "button" at bounding box center [832, 725] width 13 height 13
click at [443, 580] on div "20240163.pdf Référence : Numéro : 20240163 [DATE] PROJET 50 LIC Date : SAPHIR C…" at bounding box center [784, 389] width 1568 height 778
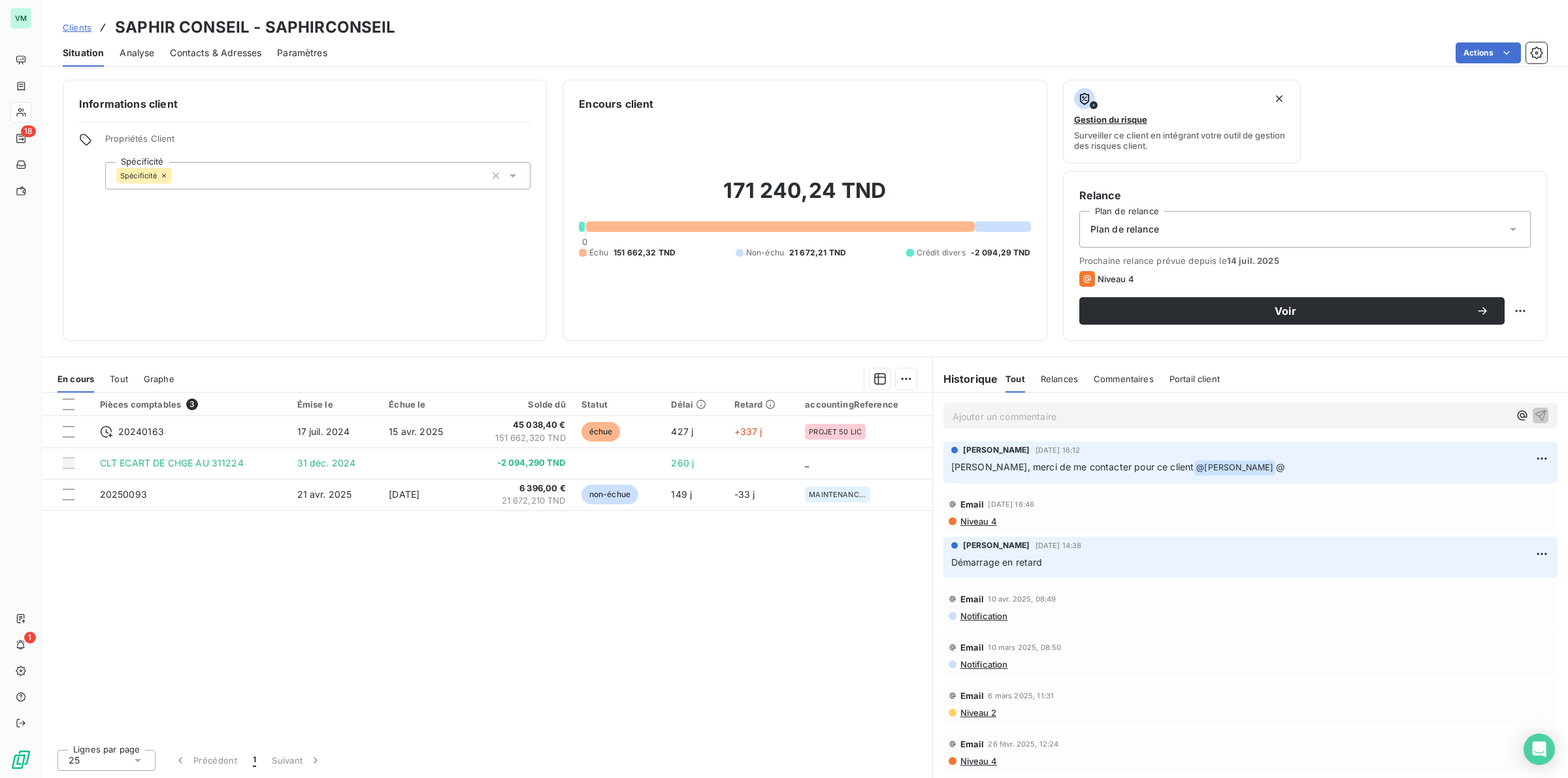
click at [428, 554] on div "Pièces comptables 3 Émise le Échue le Solde dû Statut Délai Retard accountingRe…" at bounding box center [488, 565] width 891 height 346
click at [572, 564] on div "Pièces comptables 3 Émise le Échue le Solde dû Statut Délai Retard accountingRe…" at bounding box center [488, 565] width 891 height 346
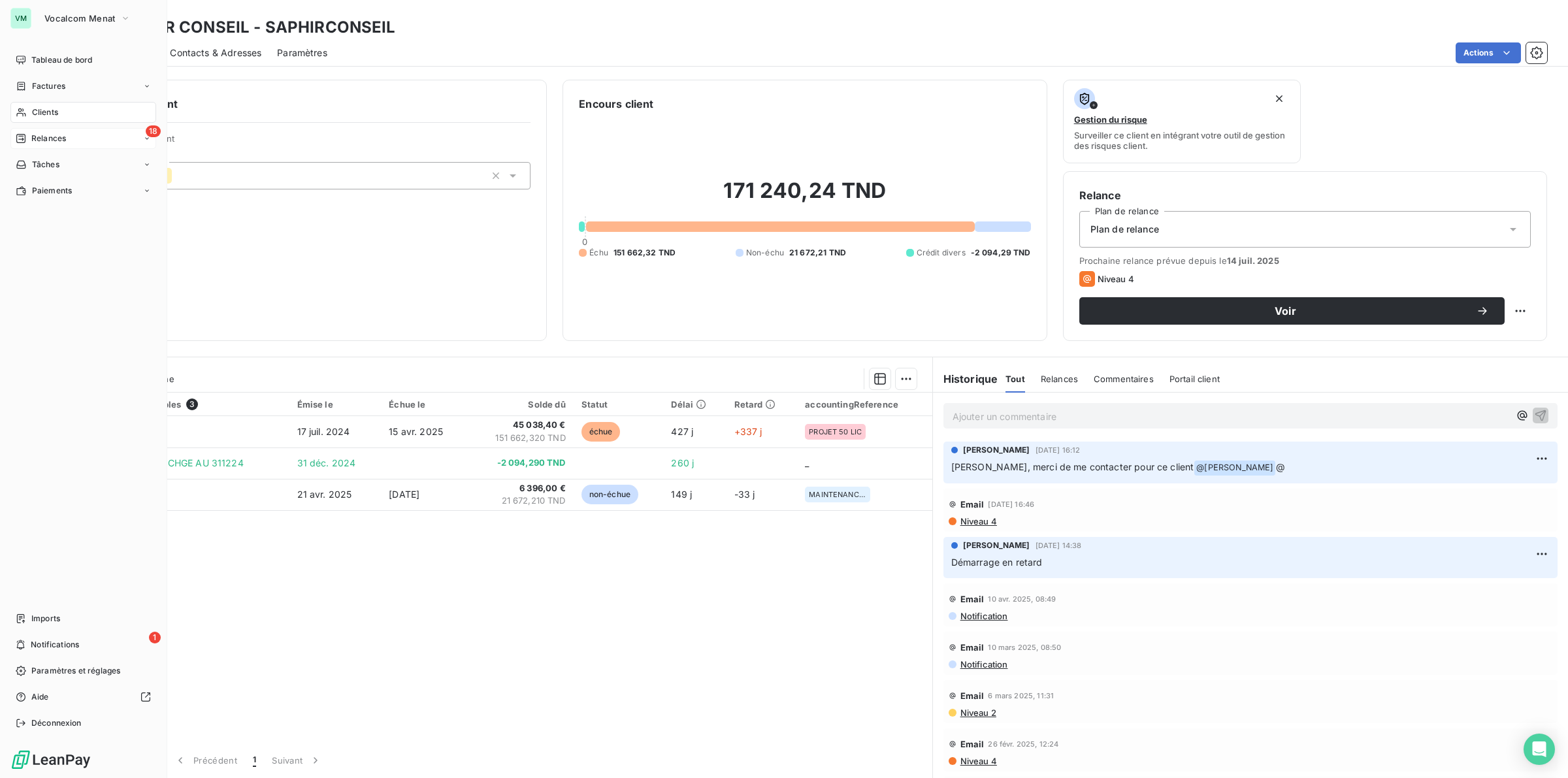
click at [66, 137] on span "Relances" at bounding box center [48, 138] width 34 height 11
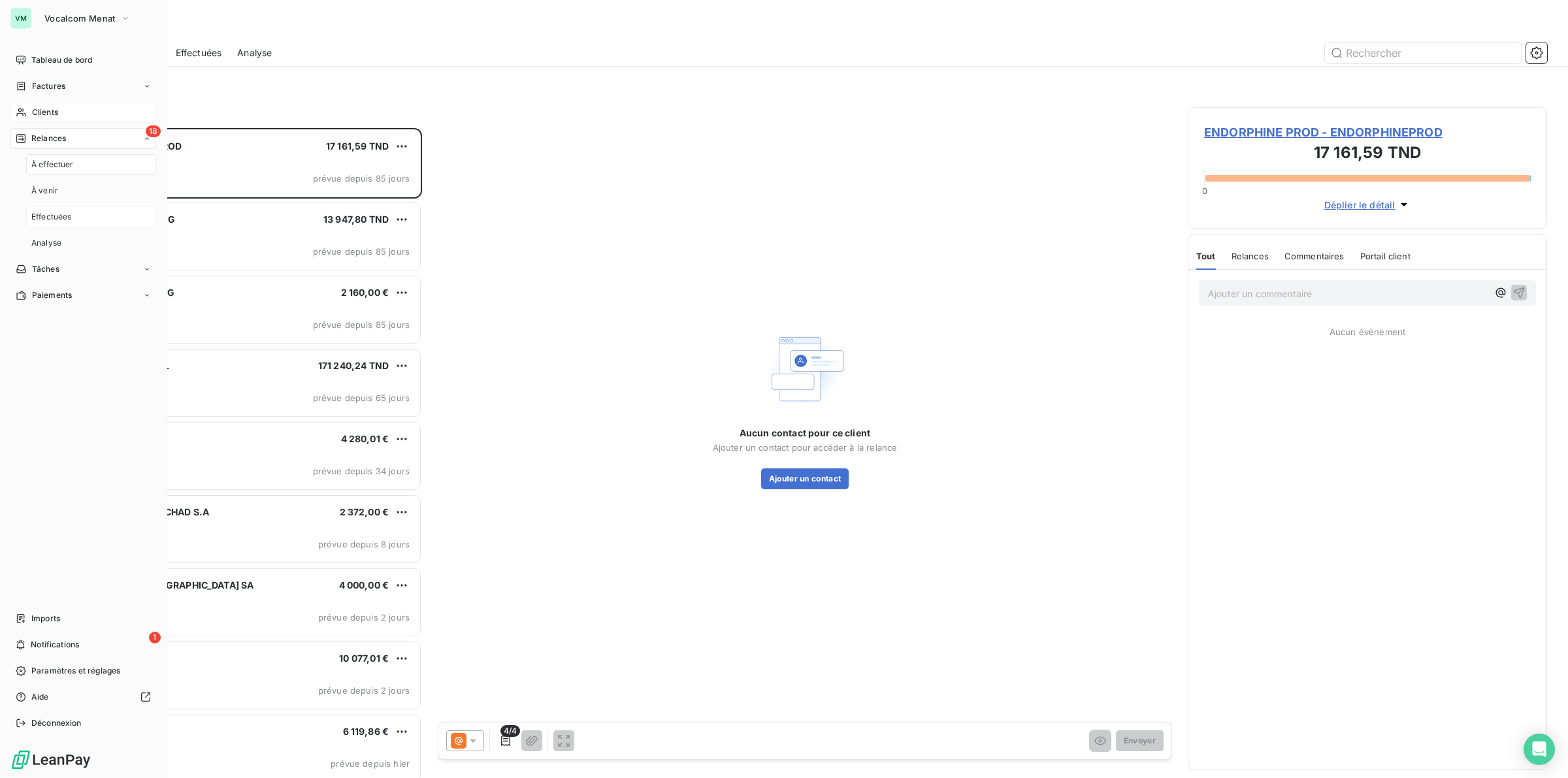
scroll to position [638, 347]
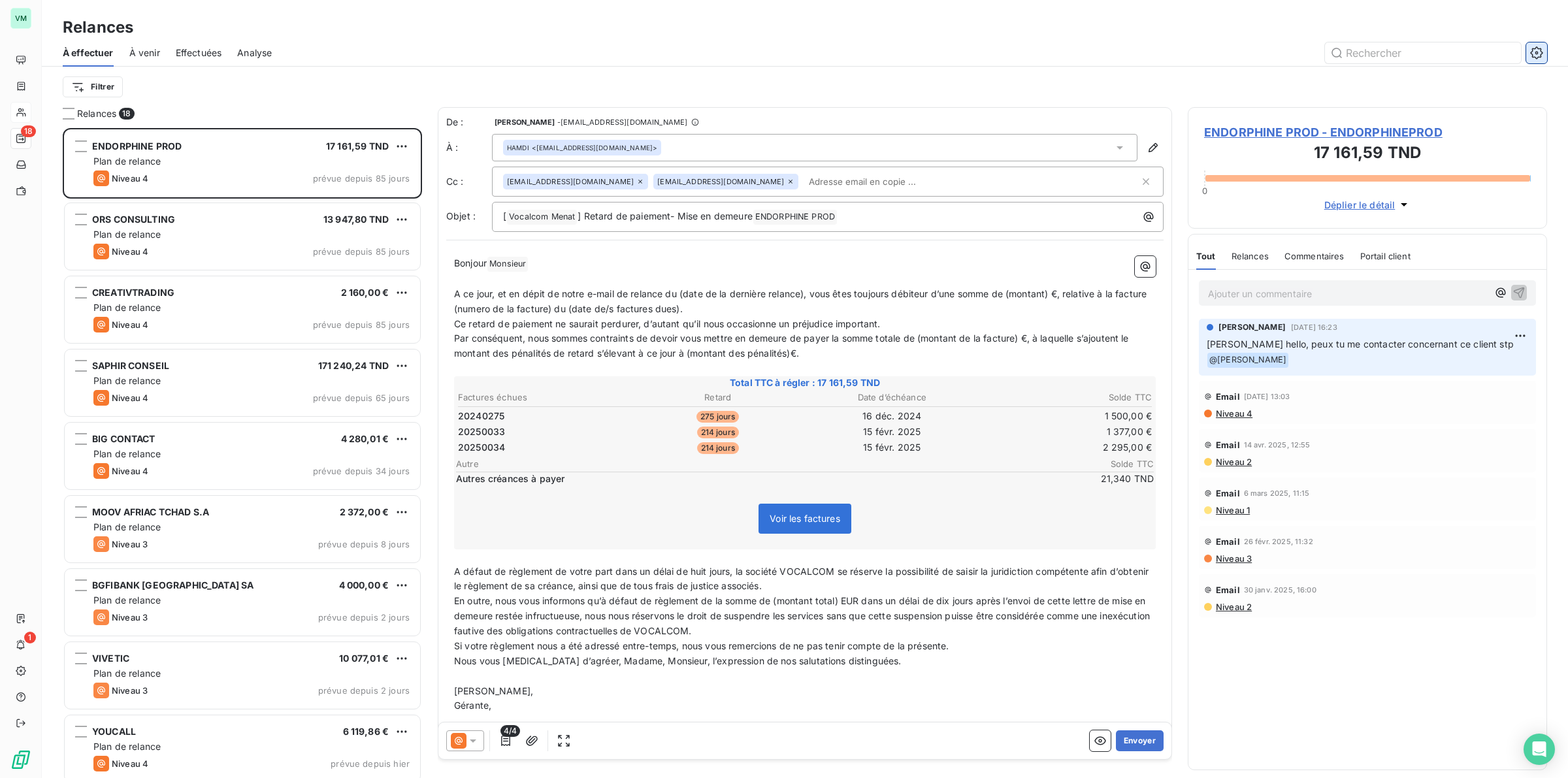
click at [1543, 49] on icon "button" at bounding box center [1536, 53] width 13 height 13
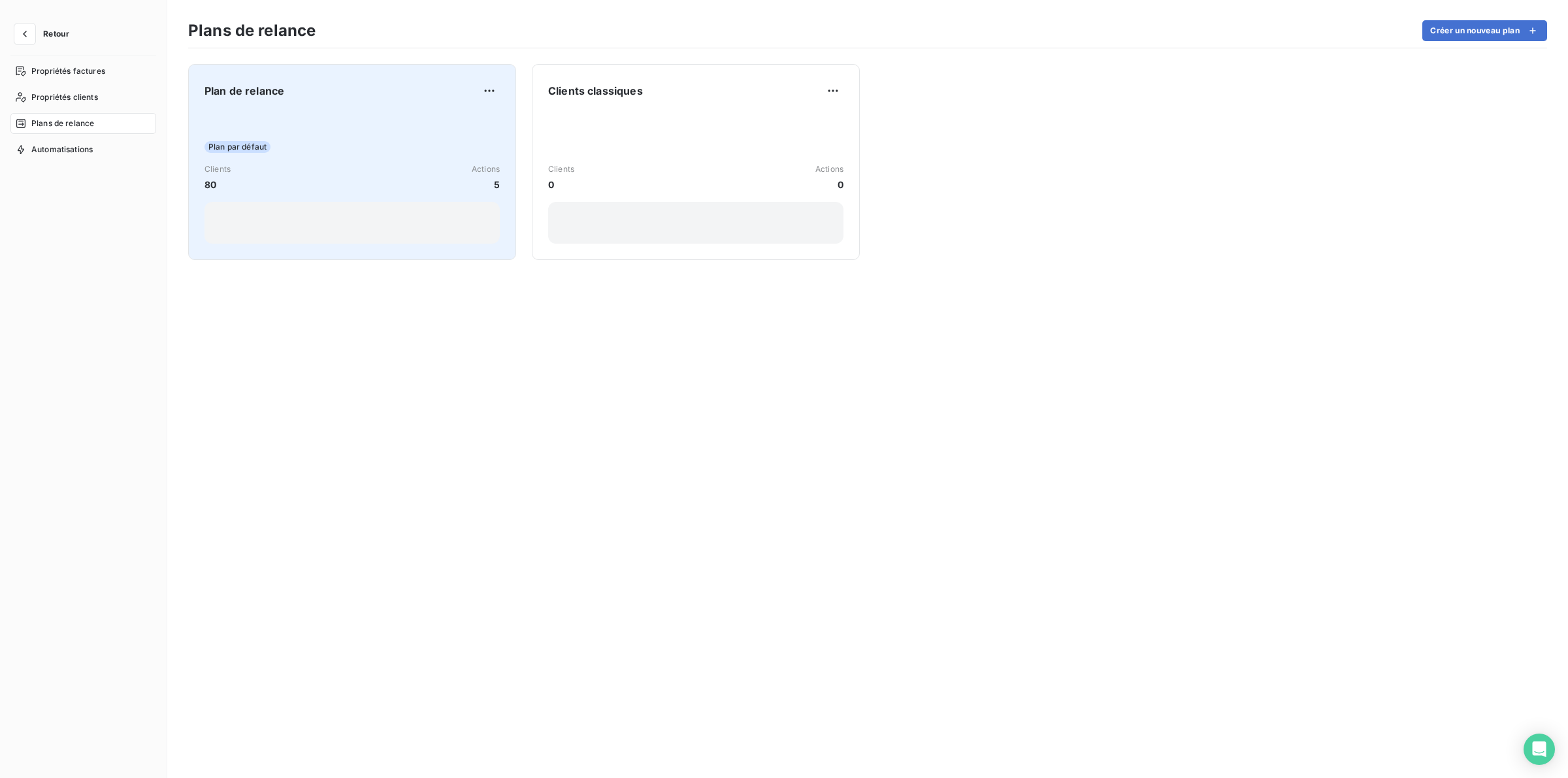
click at [318, 152] on div "Plan par défaut" at bounding box center [352, 147] width 295 height 11
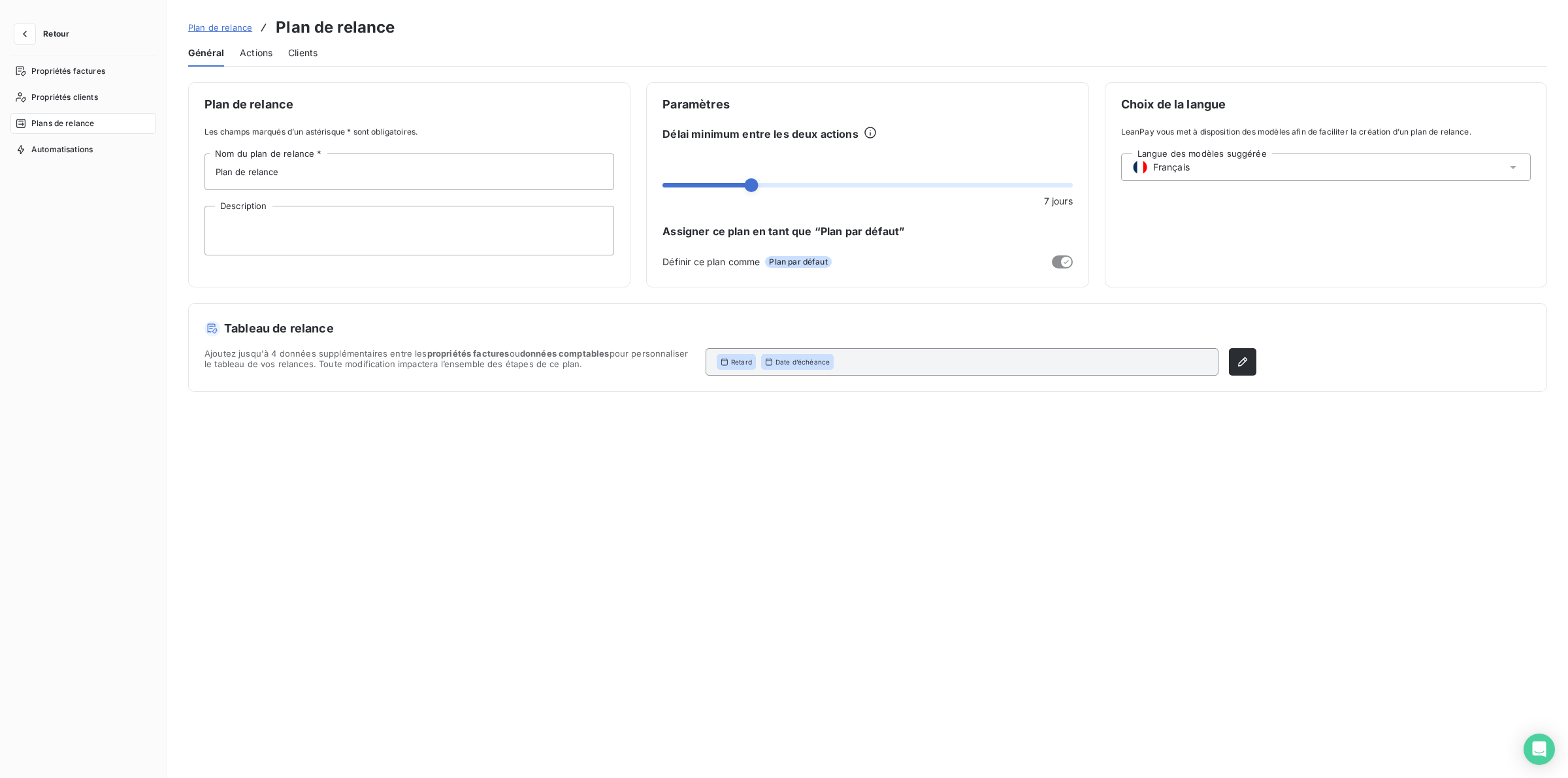
click at [250, 50] on span "Actions" at bounding box center [256, 53] width 33 height 13
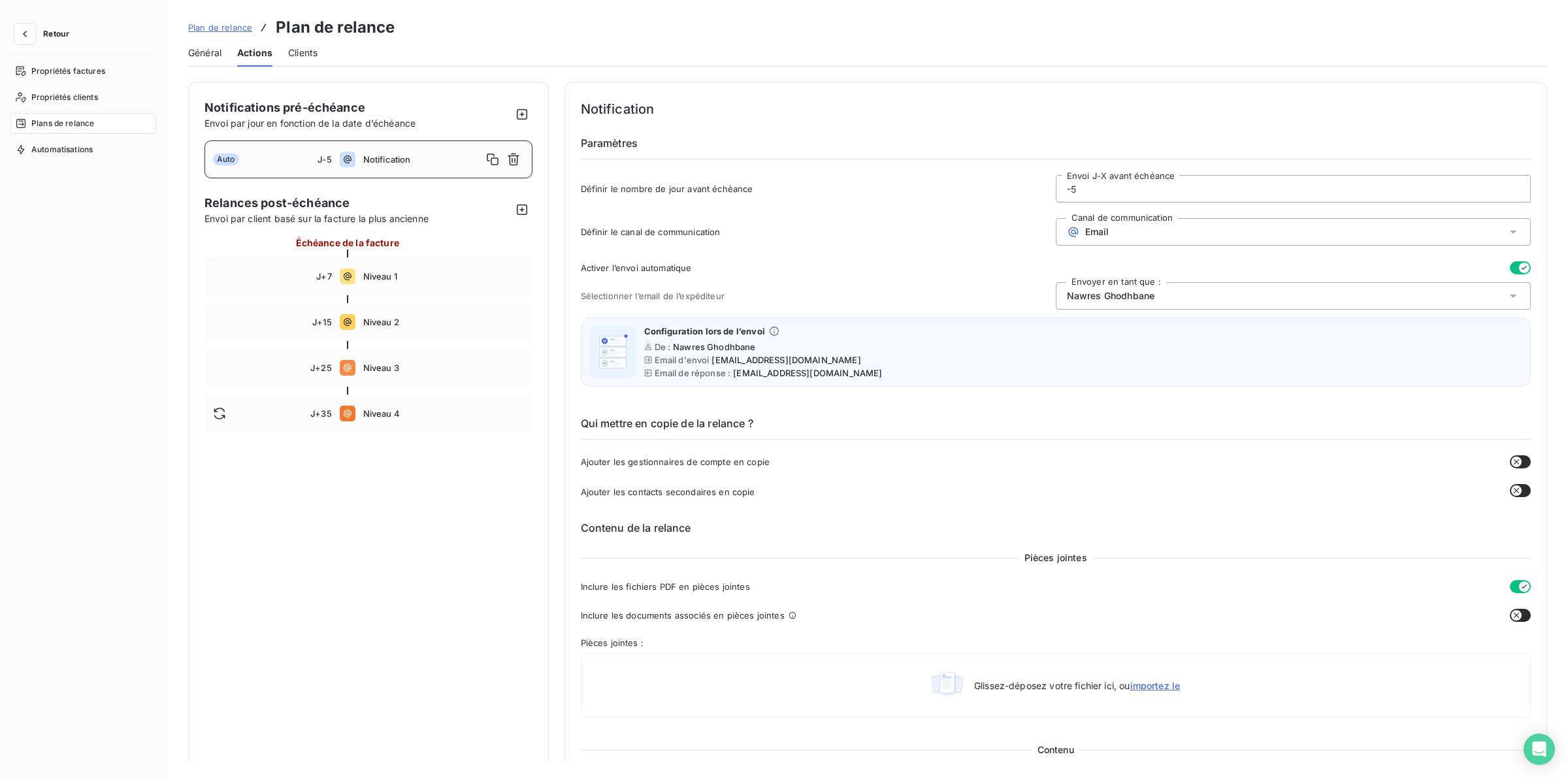
click at [427, 576] on div "Notifications pré-échéance Envoi par jour en fonction de la date d’échéance Aut…" at bounding box center [368, 710] width 361 height 1254
